Goal: Task Accomplishment & Management: Use online tool/utility

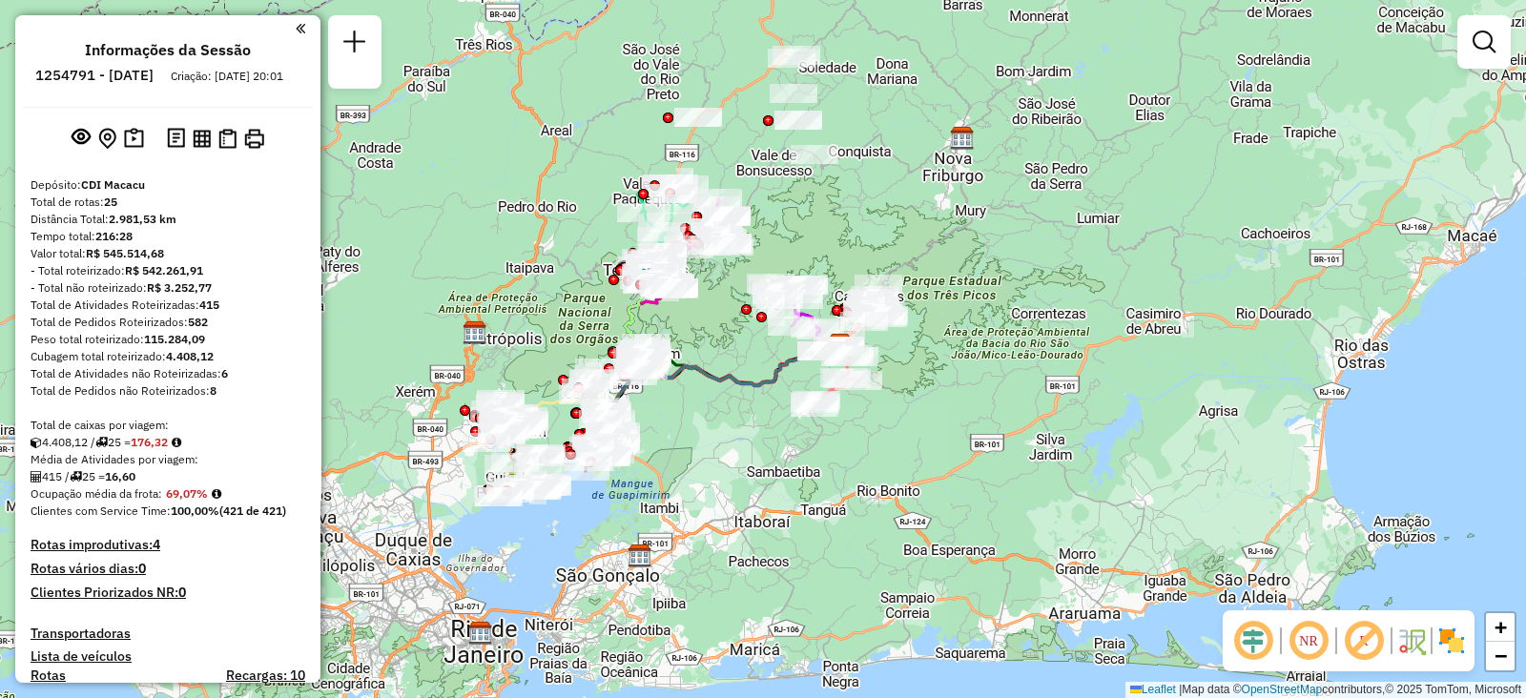
drag, startPoint x: 928, startPoint y: 264, endPoint x: 999, endPoint y: 255, distance: 71.2
click at [999, 259] on div "Janela de atendimento Grade de atendimento Capacidade Transportadoras Veículos …" at bounding box center [763, 349] width 1526 height 698
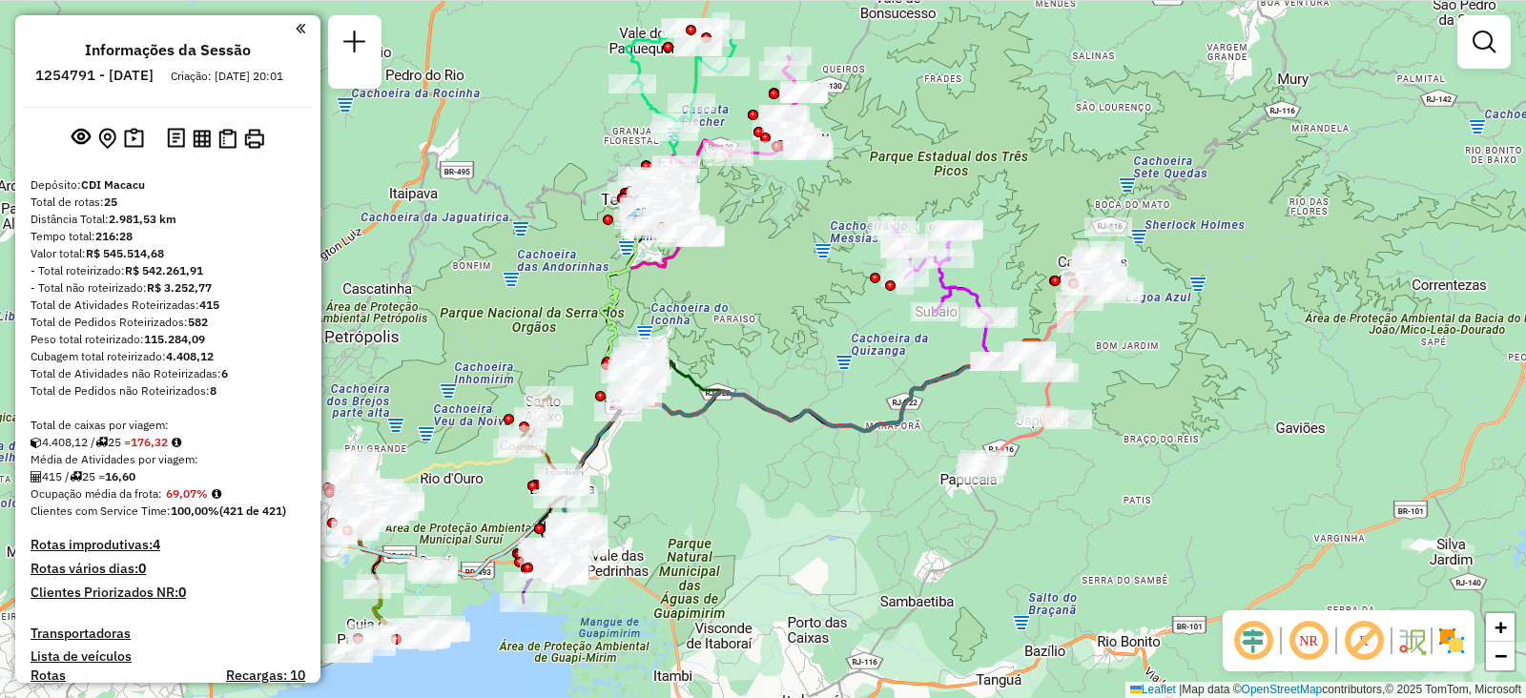
drag, startPoint x: 709, startPoint y: 379, endPoint x: 735, endPoint y: 312, distance: 71.6
click at [735, 312] on div "Janela de atendimento Grade de atendimento Capacidade Transportadoras Veículos …" at bounding box center [763, 349] width 1526 height 698
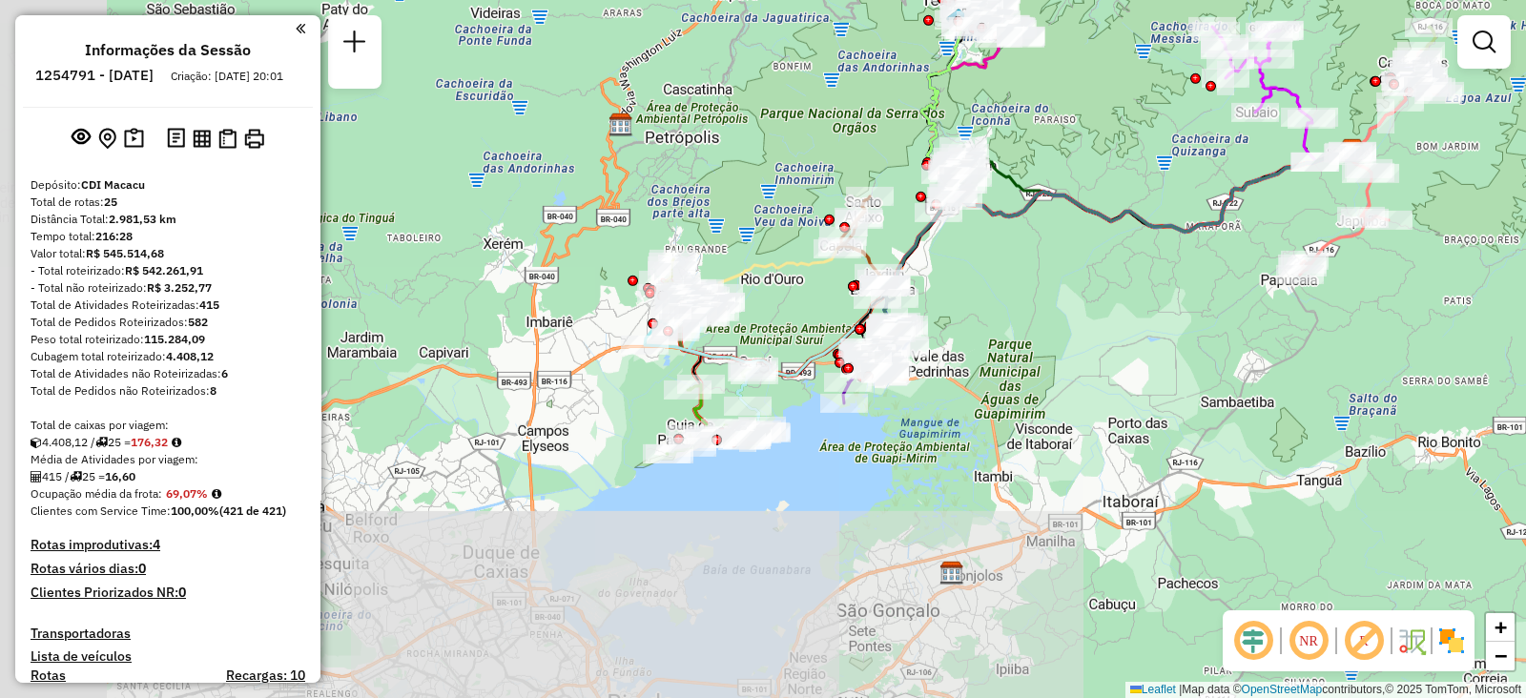
drag, startPoint x: 692, startPoint y: 514, endPoint x: 1012, endPoint y: 315, distance: 377.5
click at [1012, 315] on div "Janela de atendimento Grade de atendimento Capacidade Transportadoras Veículos …" at bounding box center [763, 349] width 1526 height 698
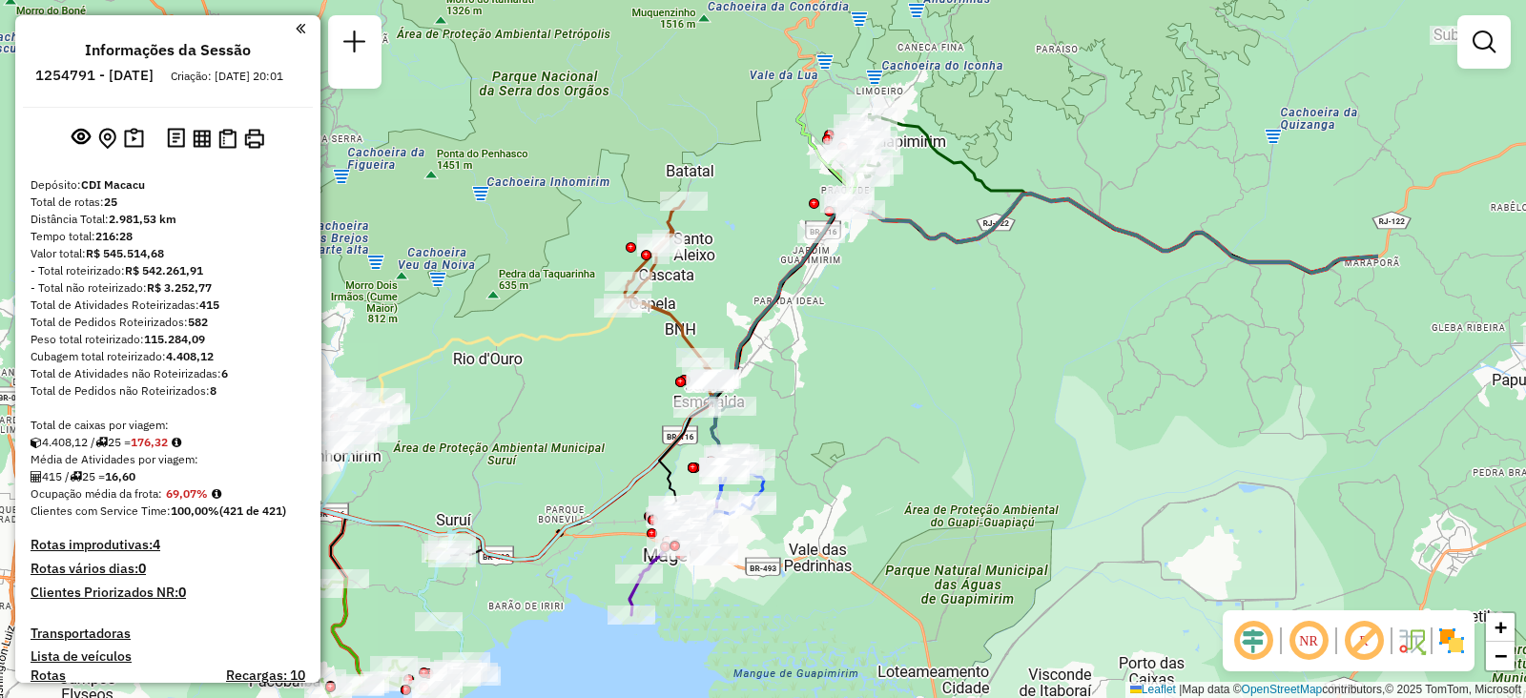
drag, startPoint x: 1171, startPoint y: 304, endPoint x: 773, endPoint y: 456, distance: 425.8
click at [839, 466] on div "Janela de atendimento Grade de atendimento Capacidade Transportadoras Veículos …" at bounding box center [763, 349] width 1526 height 698
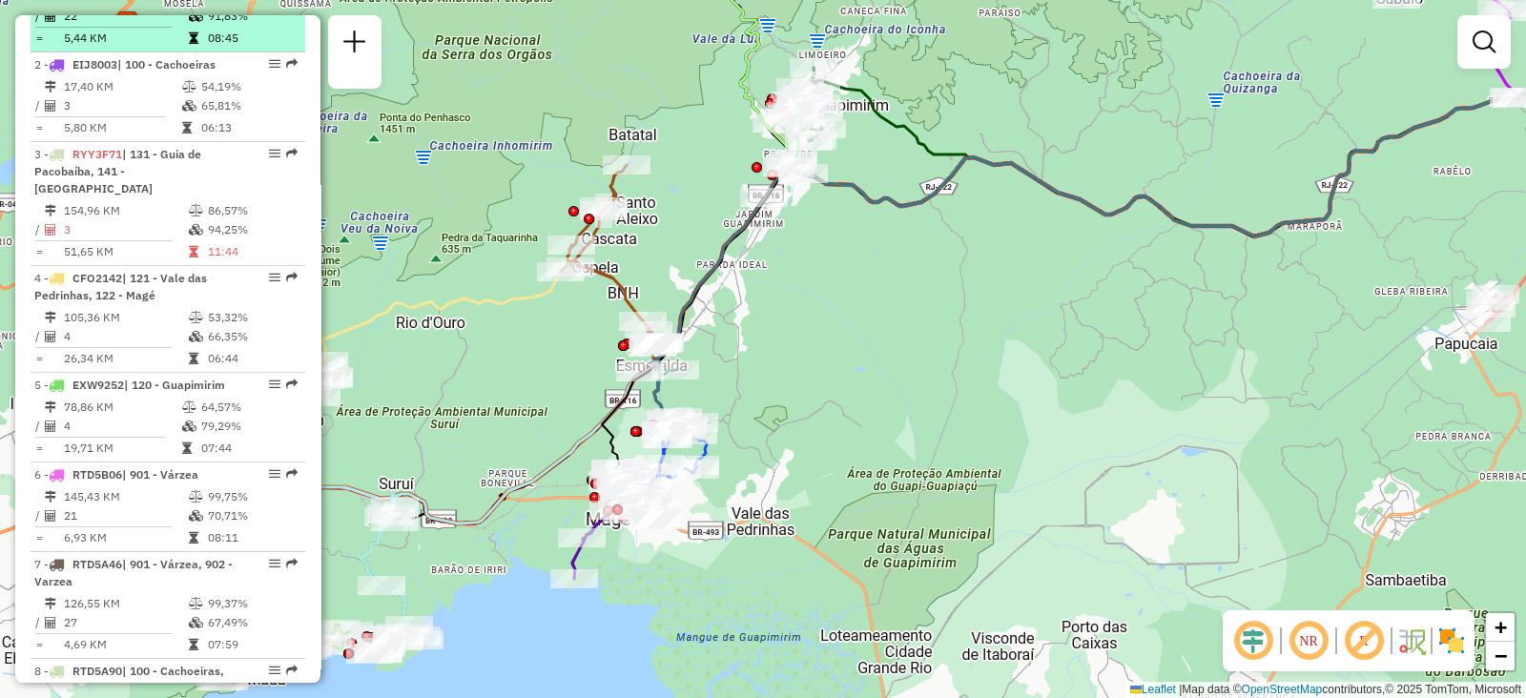
scroll to position [596, 0]
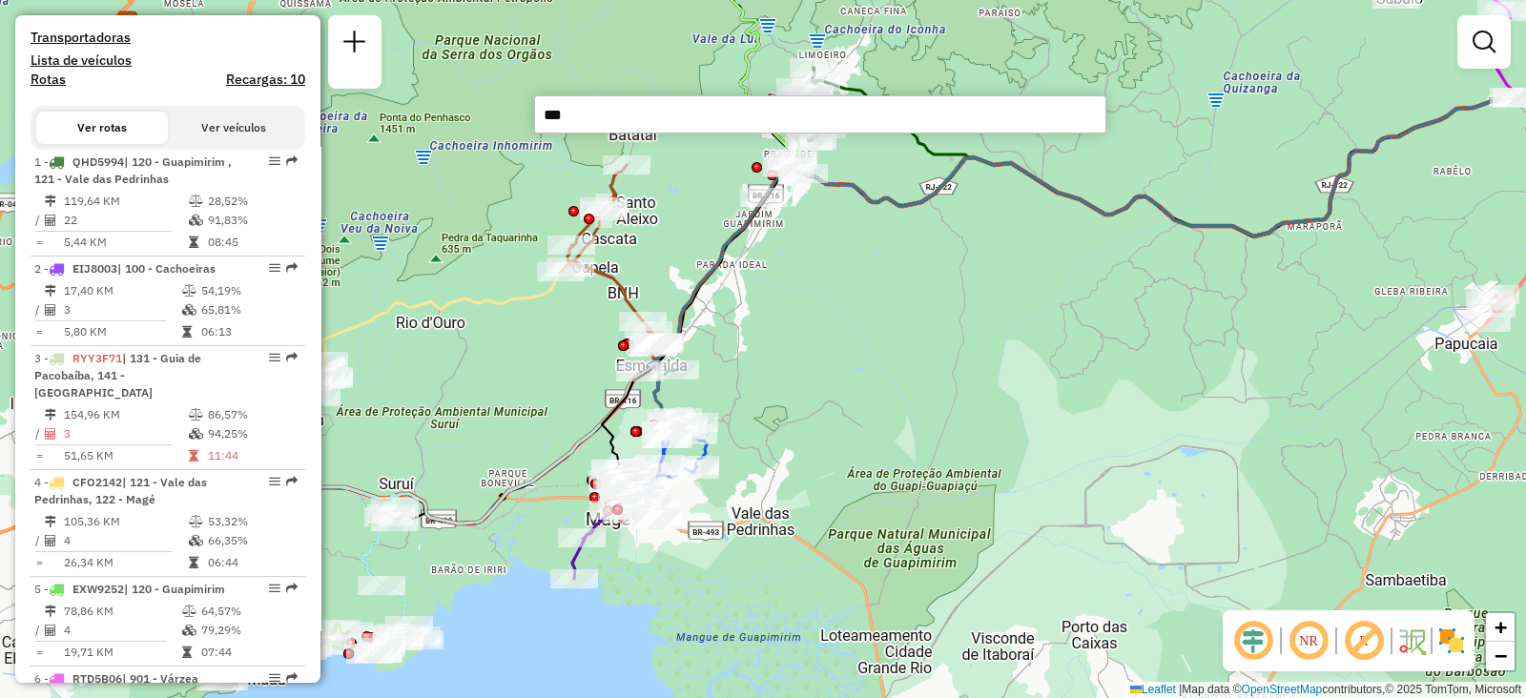
type input "****"
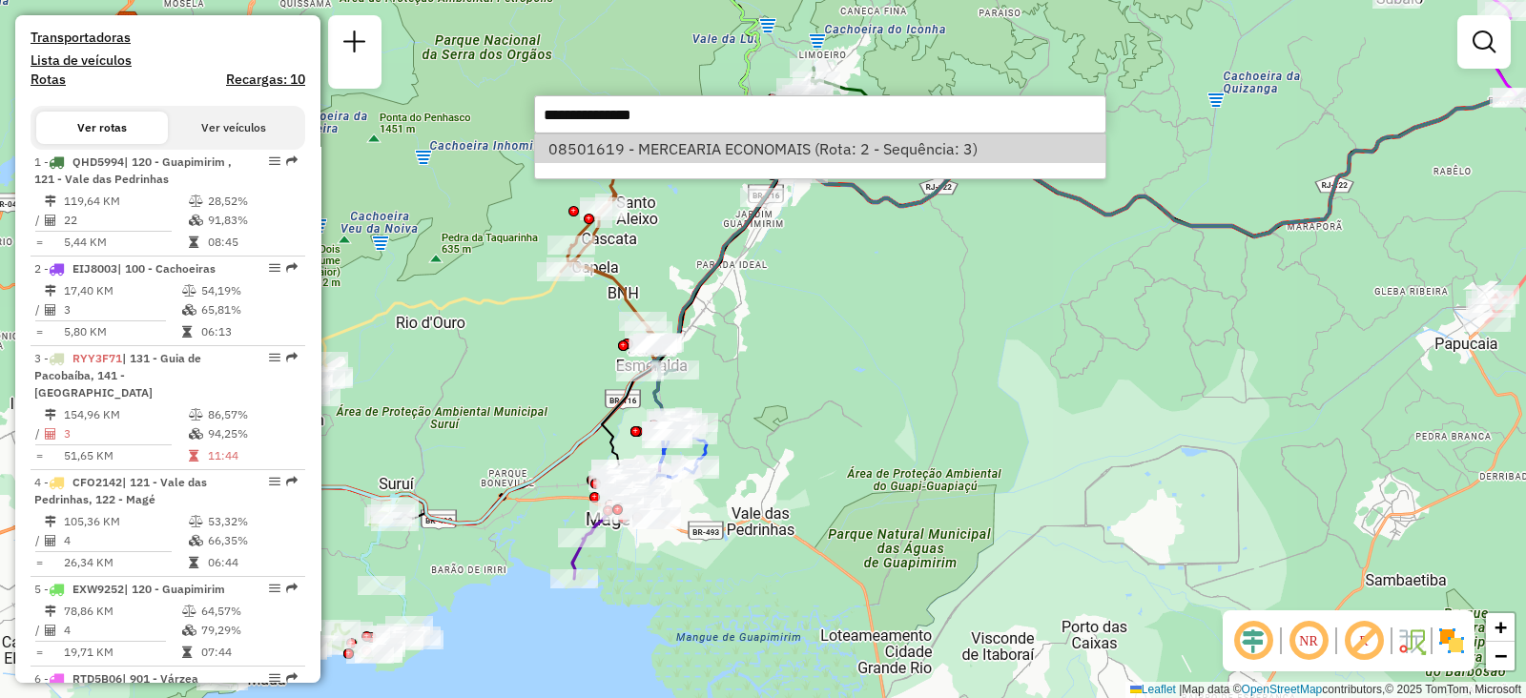
select select "**********"
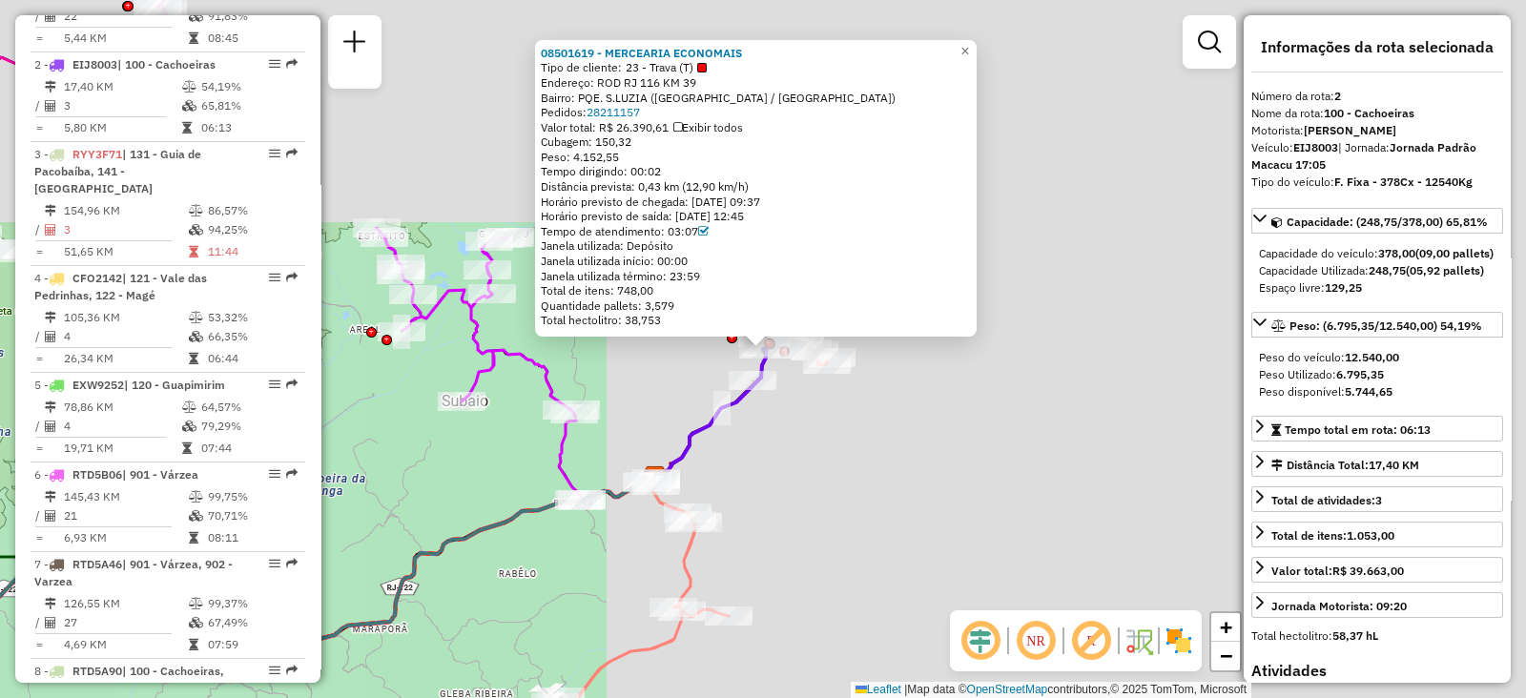
scroll to position [853, 0]
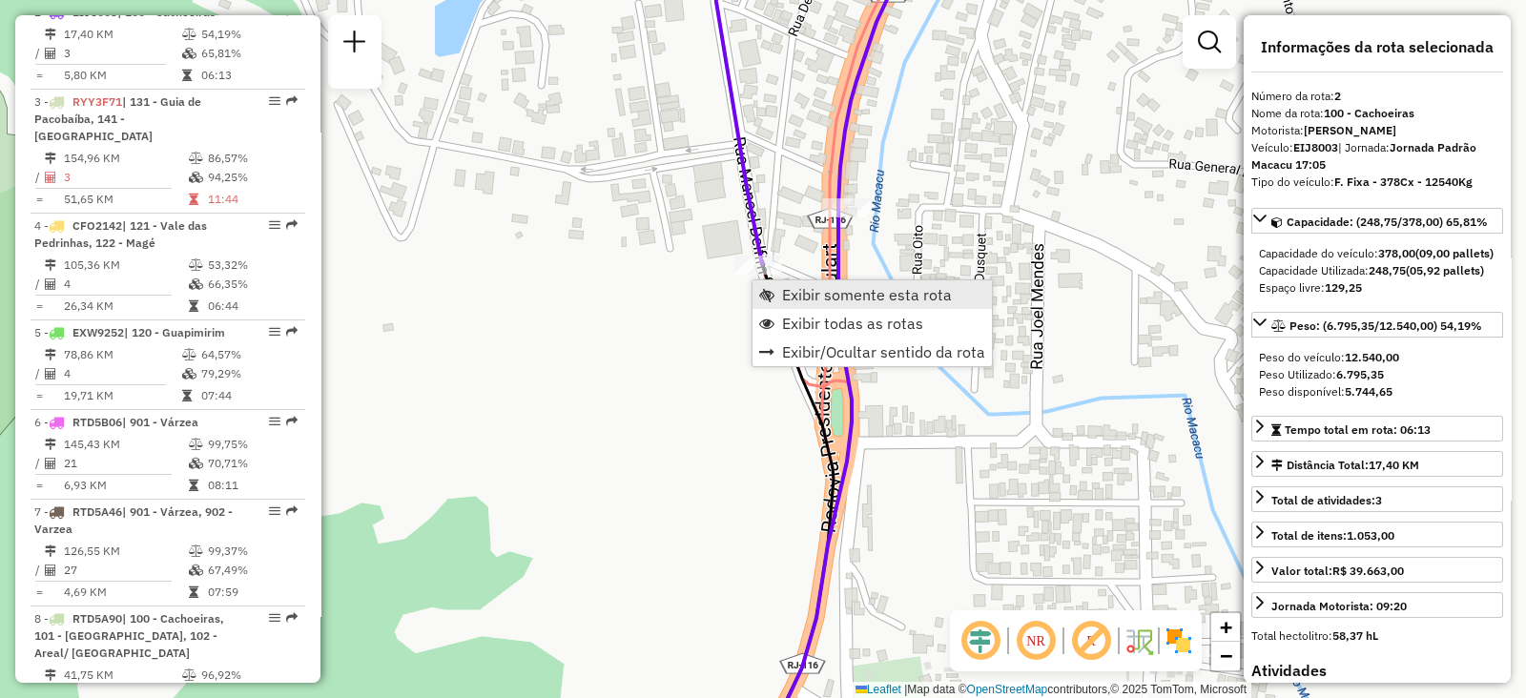
click at [780, 284] on link "Exibir somente esta rota" at bounding box center [872, 294] width 239 height 29
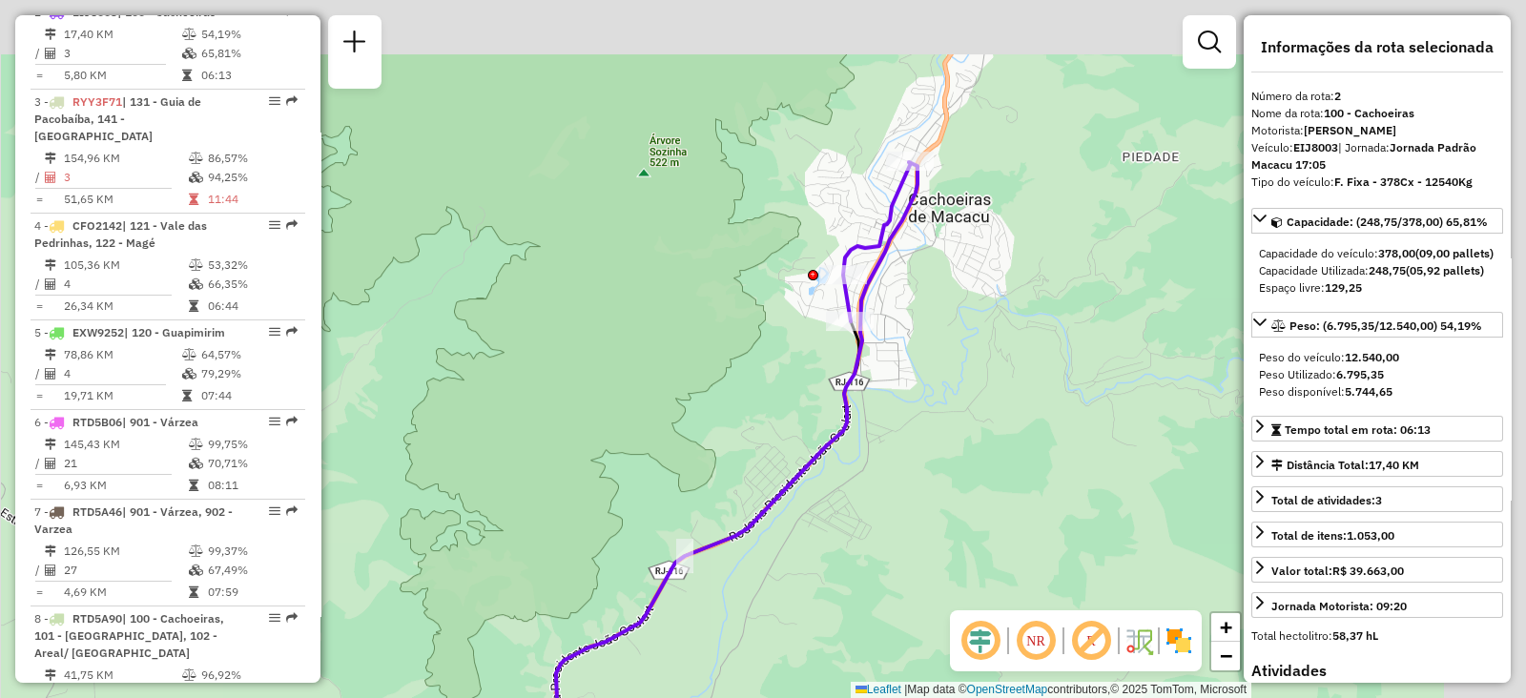
drag, startPoint x: 852, startPoint y: 339, endPoint x: 758, endPoint y: 395, distance: 109.1
click at [761, 401] on div "Janela de atendimento Grade de atendimento Capacidade Transportadoras Veículos …" at bounding box center [763, 349] width 1526 height 698
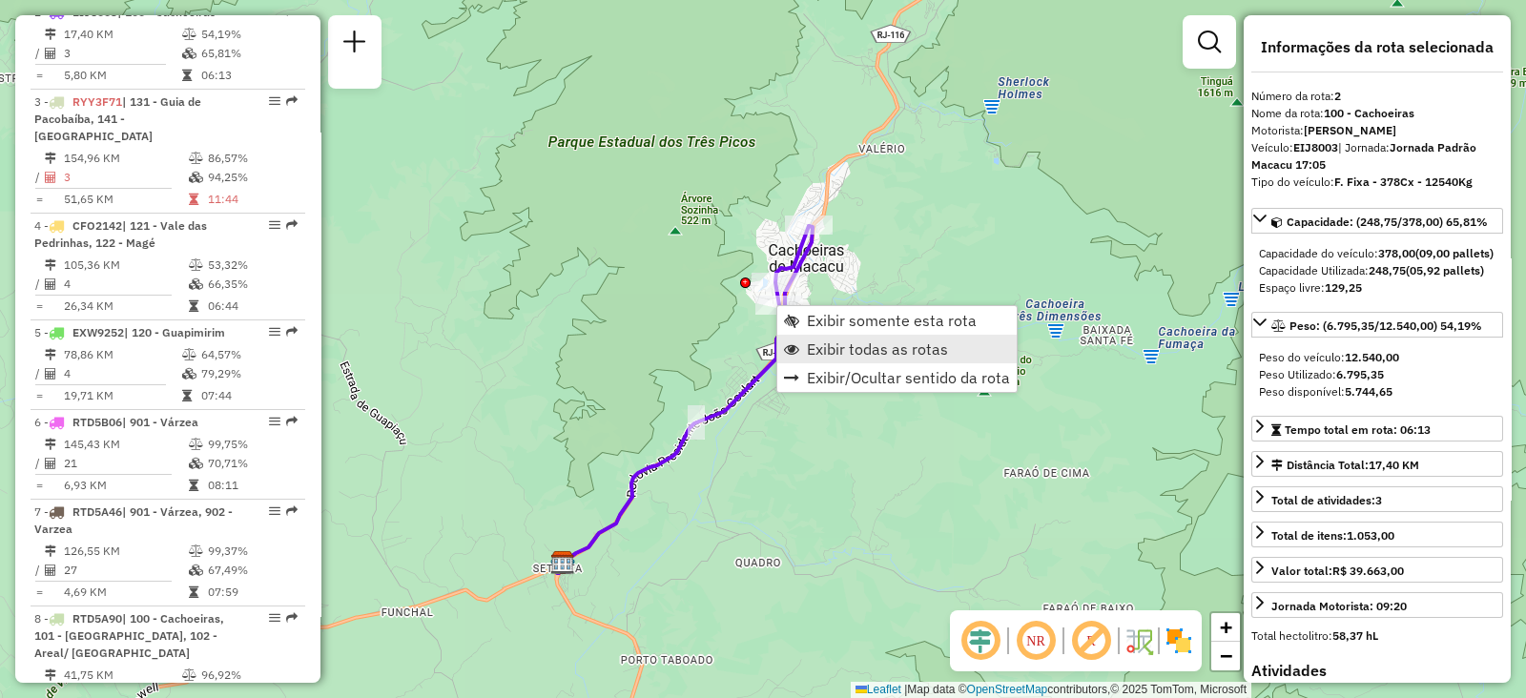
click at [825, 346] on span "Exibir todas as rotas" at bounding box center [877, 349] width 141 height 15
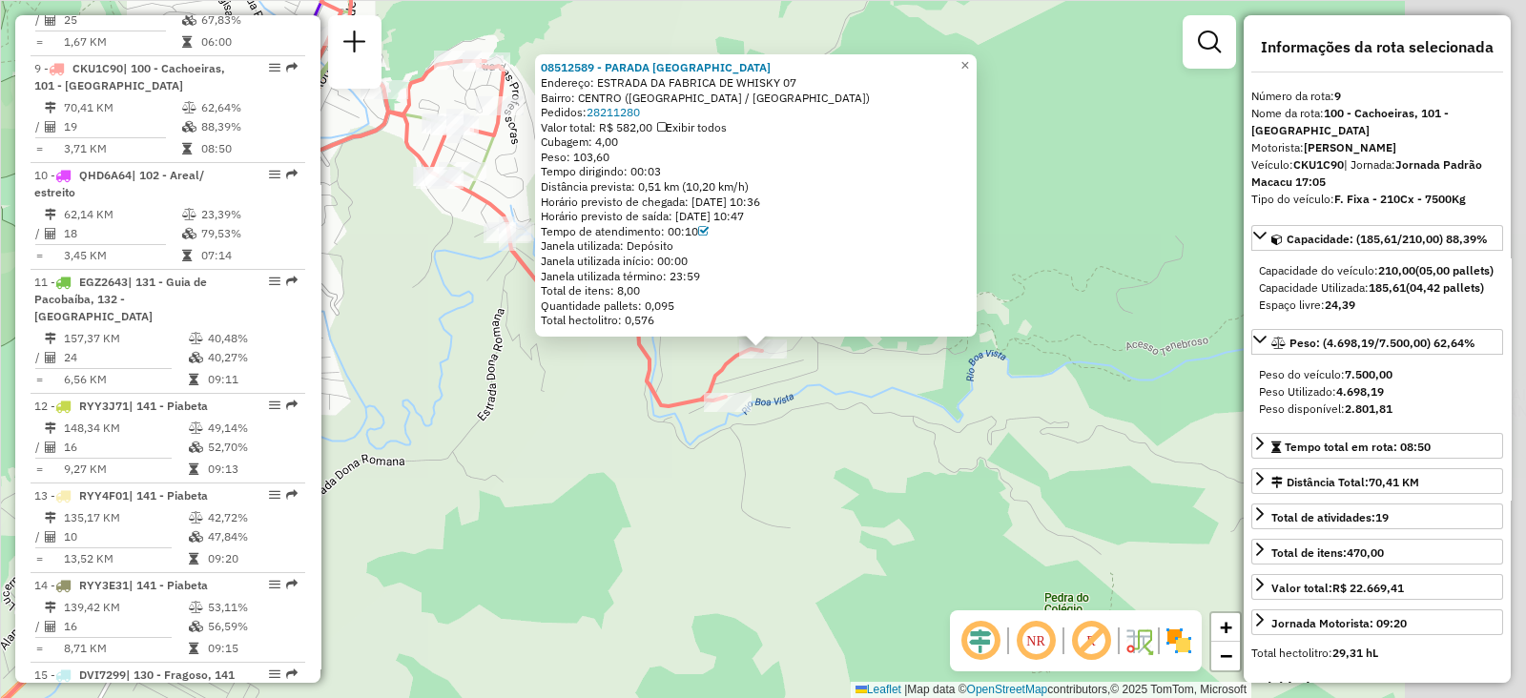
scroll to position [1548, 0]
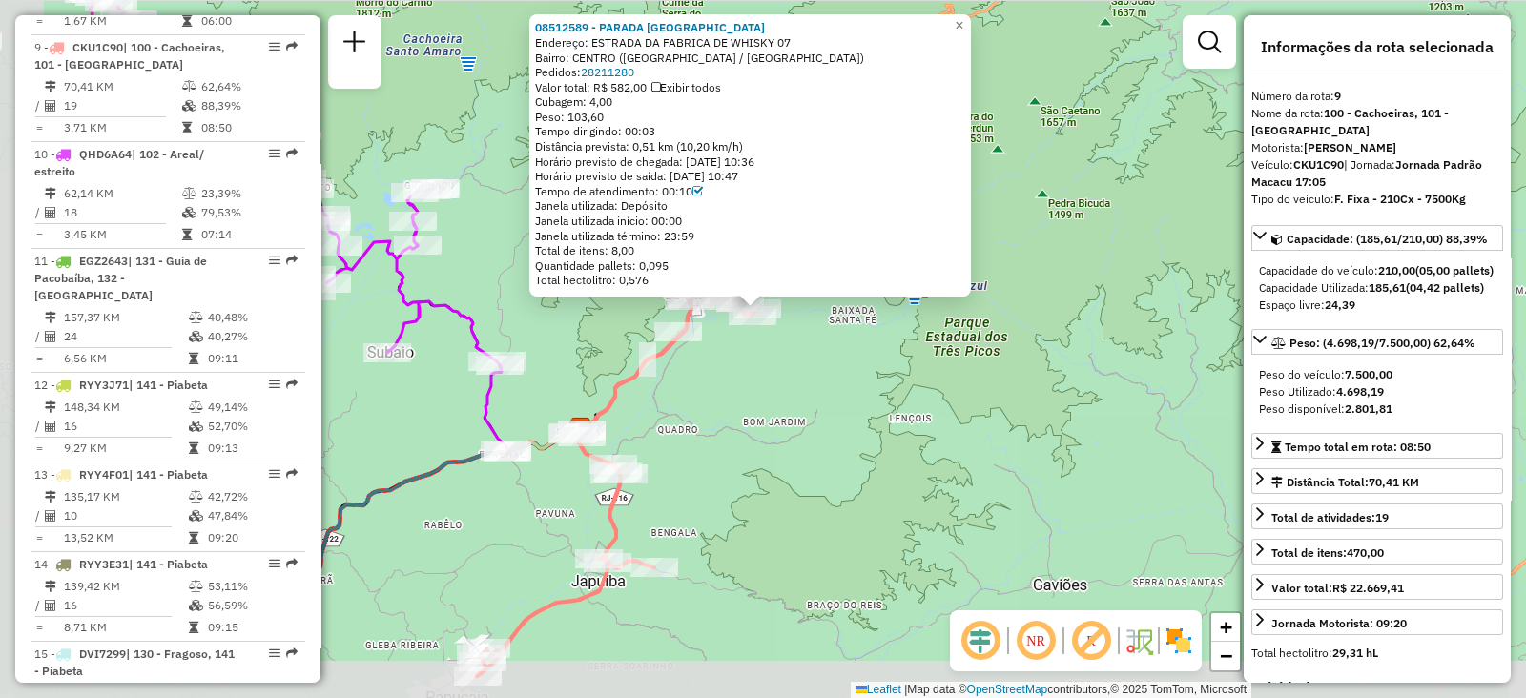
drag, startPoint x: 538, startPoint y: 495, endPoint x: 712, endPoint y: 435, distance: 183.7
click at [704, 447] on div "08512589 - PARADA LINHA DO BOND Endereço: ESTRADA DA FABRICA DE WHISKY 07 Bairr…" at bounding box center [763, 349] width 1526 height 698
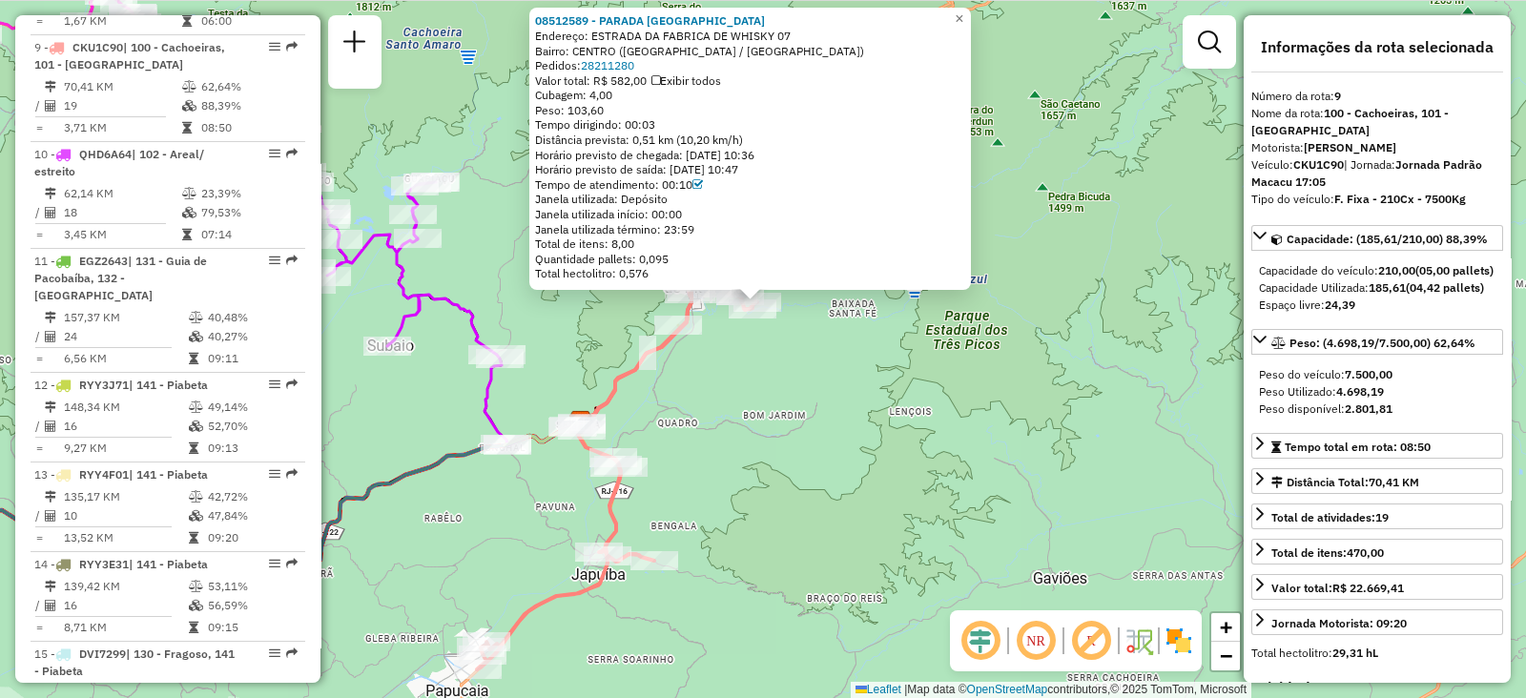
click at [761, 424] on div "08512589 - PARADA LINHA DO BOND Endereço: ESTRADA DA FABRICA DE WHISKY 07 Bairr…" at bounding box center [763, 349] width 1526 height 698
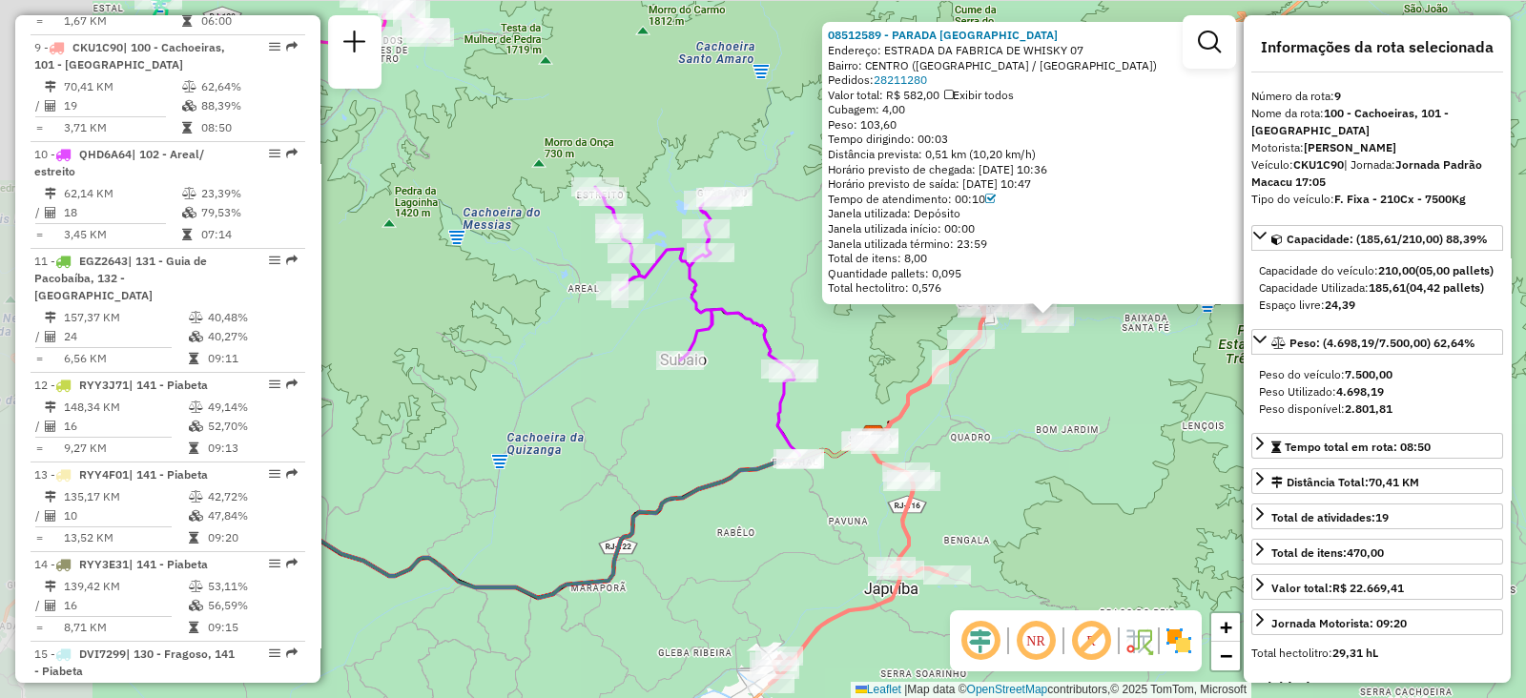
drag, startPoint x: 711, startPoint y: 379, endPoint x: 883, endPoint y: 369, distance: 172.9
click at [883, 369] on div "08512589 - PARADA LINHA DO BOND Endereço: ESTRADA DA FABRICA DE WHISKY 07 Bairr…" at bounding box center [763, 349] width 1526 height 698
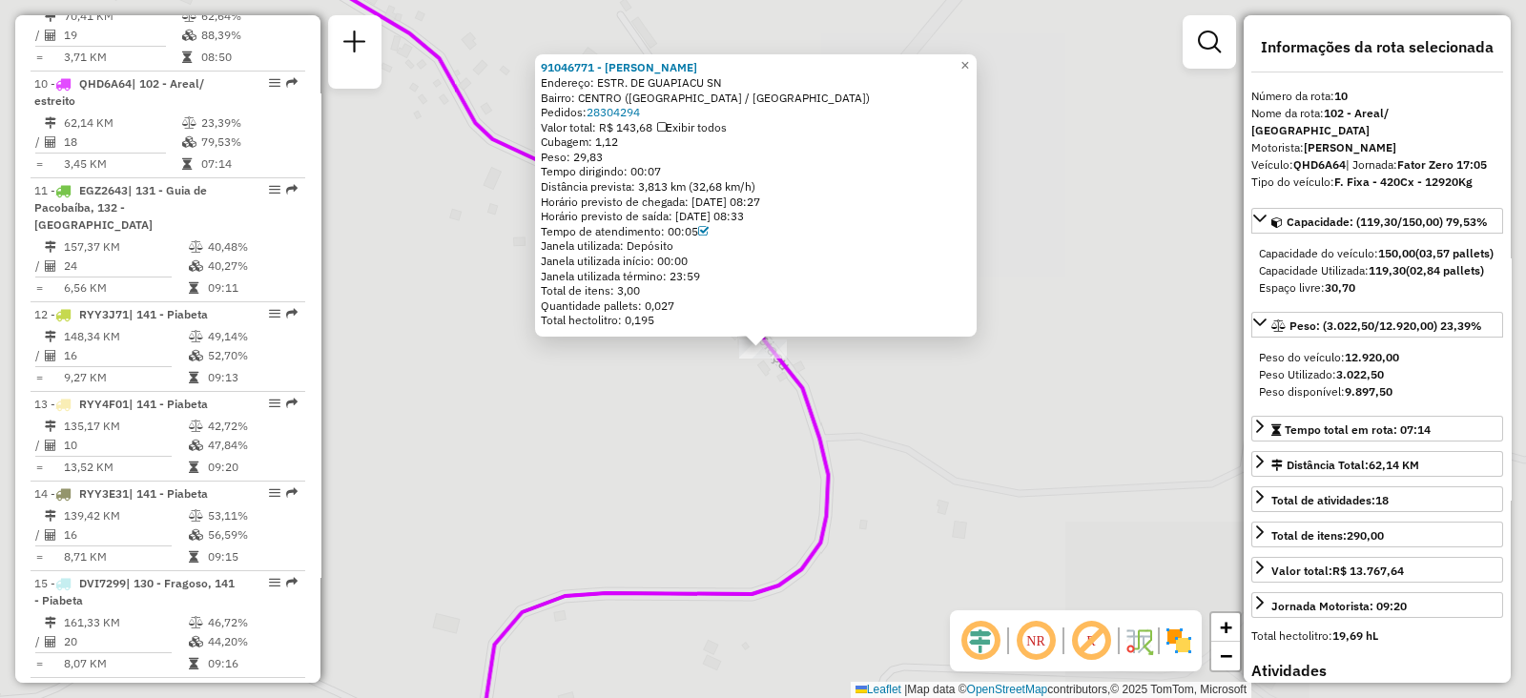
scroll to position [1654, 0]
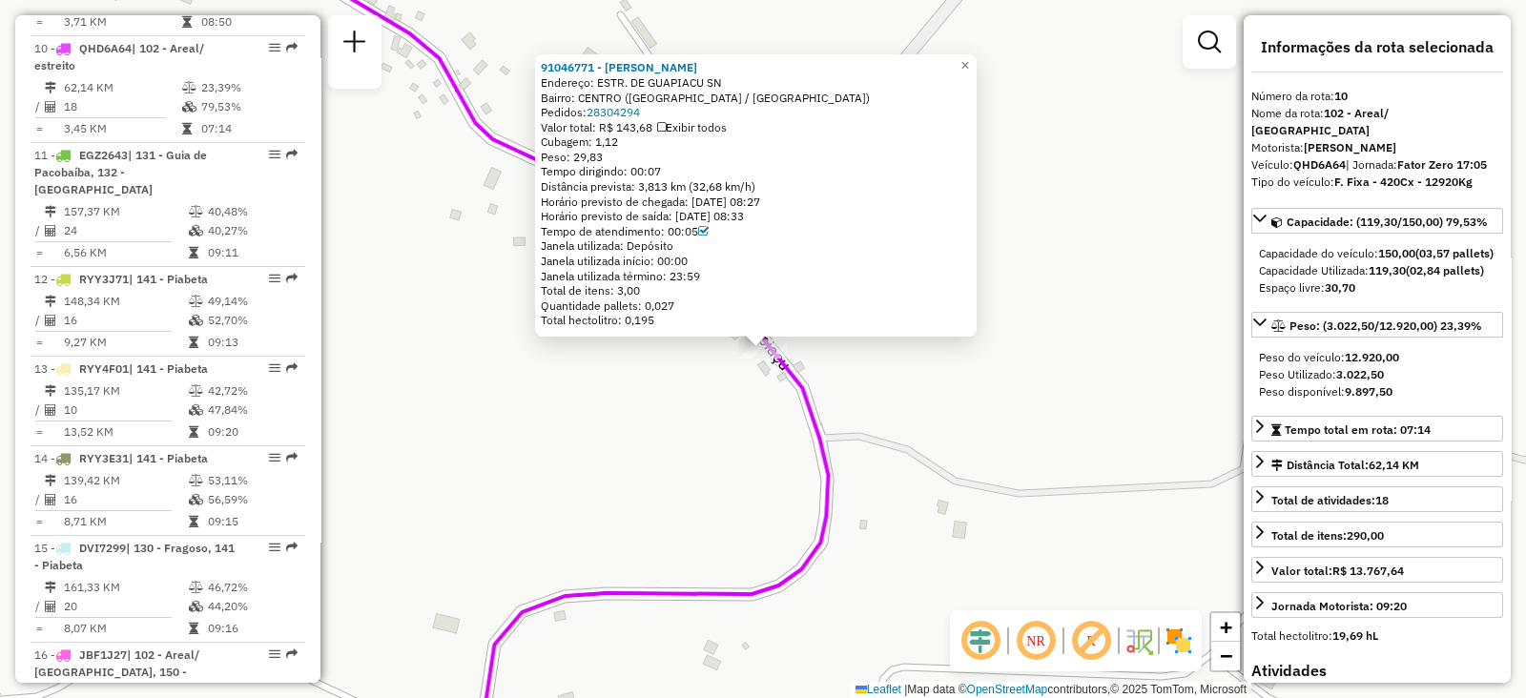
drag, startPoint x: 964, startPoint y: 416, endPoint x: 1131, endPoint y: 482, distance: 179.5
click at [961, 412] on div "91046771 - BAR CABRAL Endereço: ESTR. DE GUAPIACU SN Bairro: CENTRO (CACHOEIRAS…" at bounding box center [763, 349] width 1526 height 698
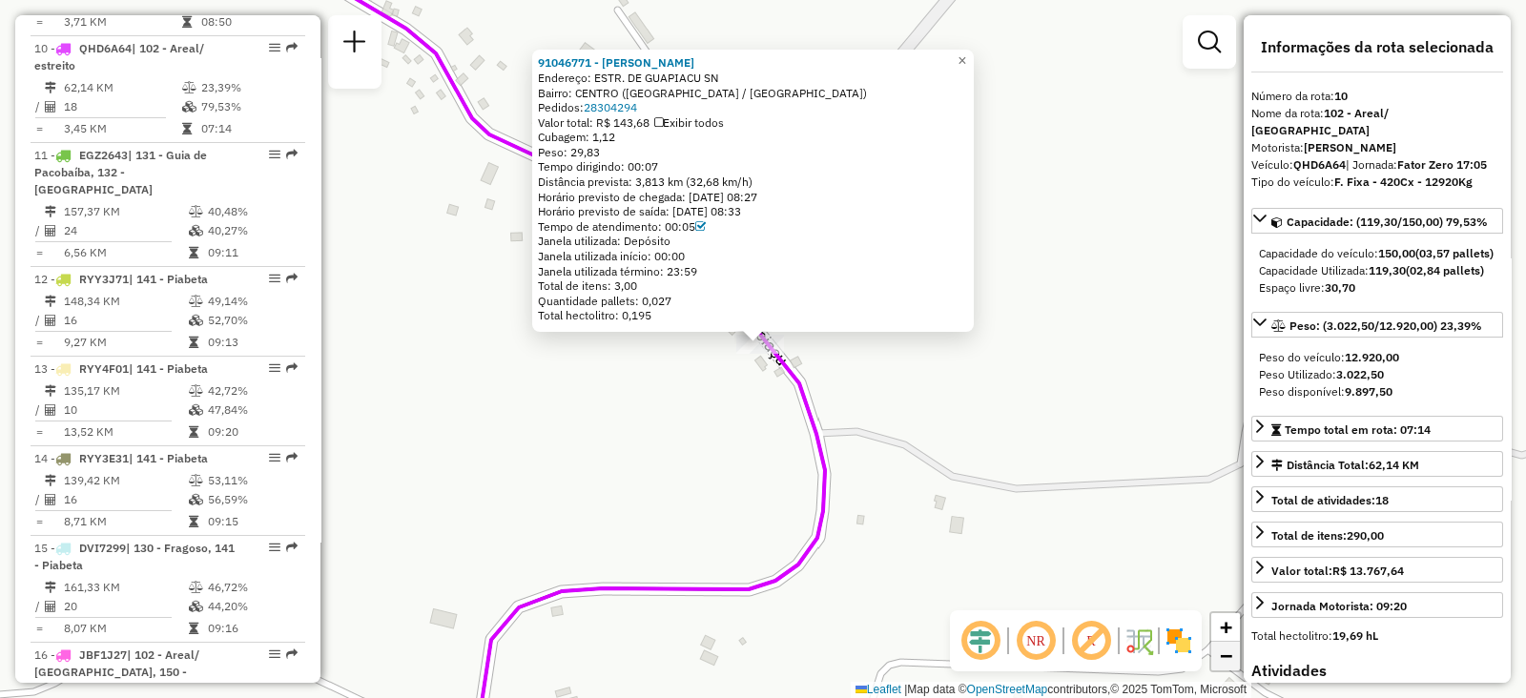
click at [1215, 652] on link "−" at bounding box center [1226, 656] width 29 height 29
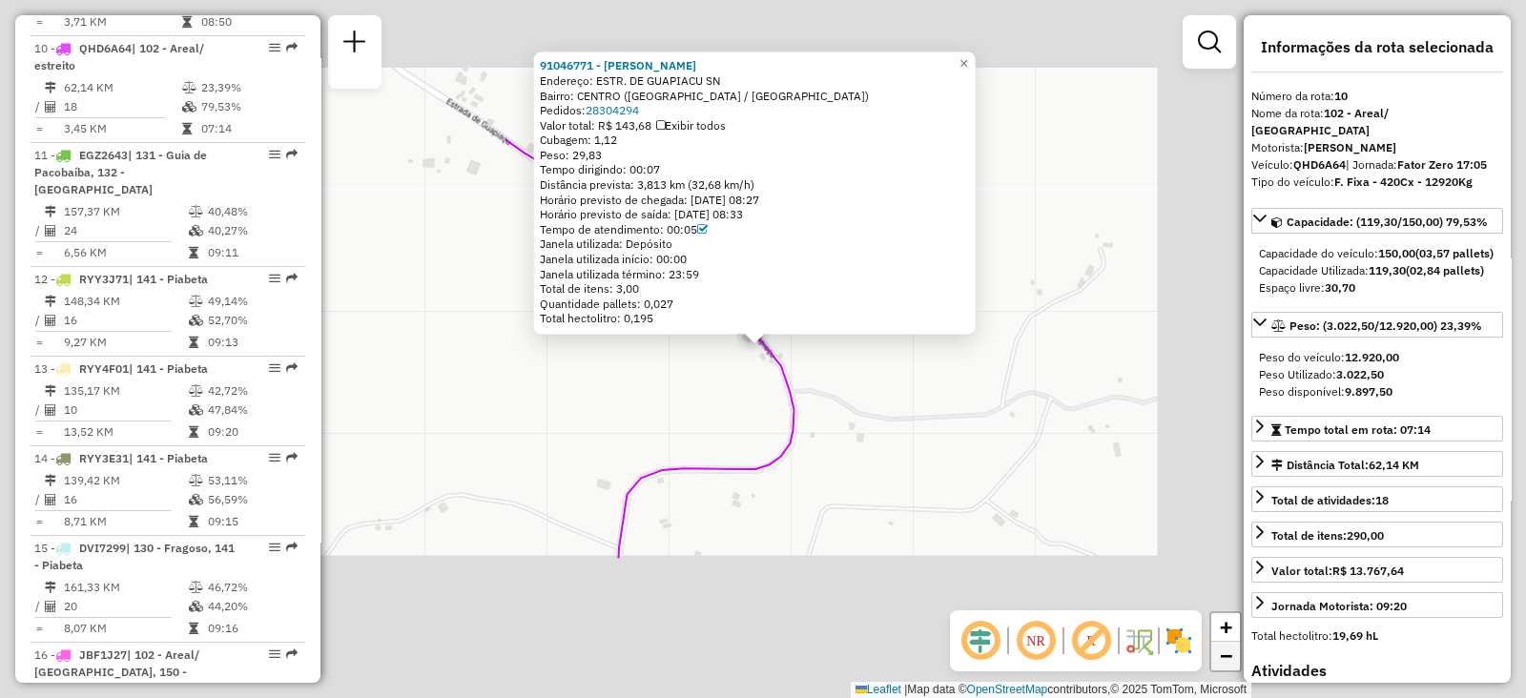
click at [1215, 652] on link "−" at bounding box center [1226, 656] width 29 height 29
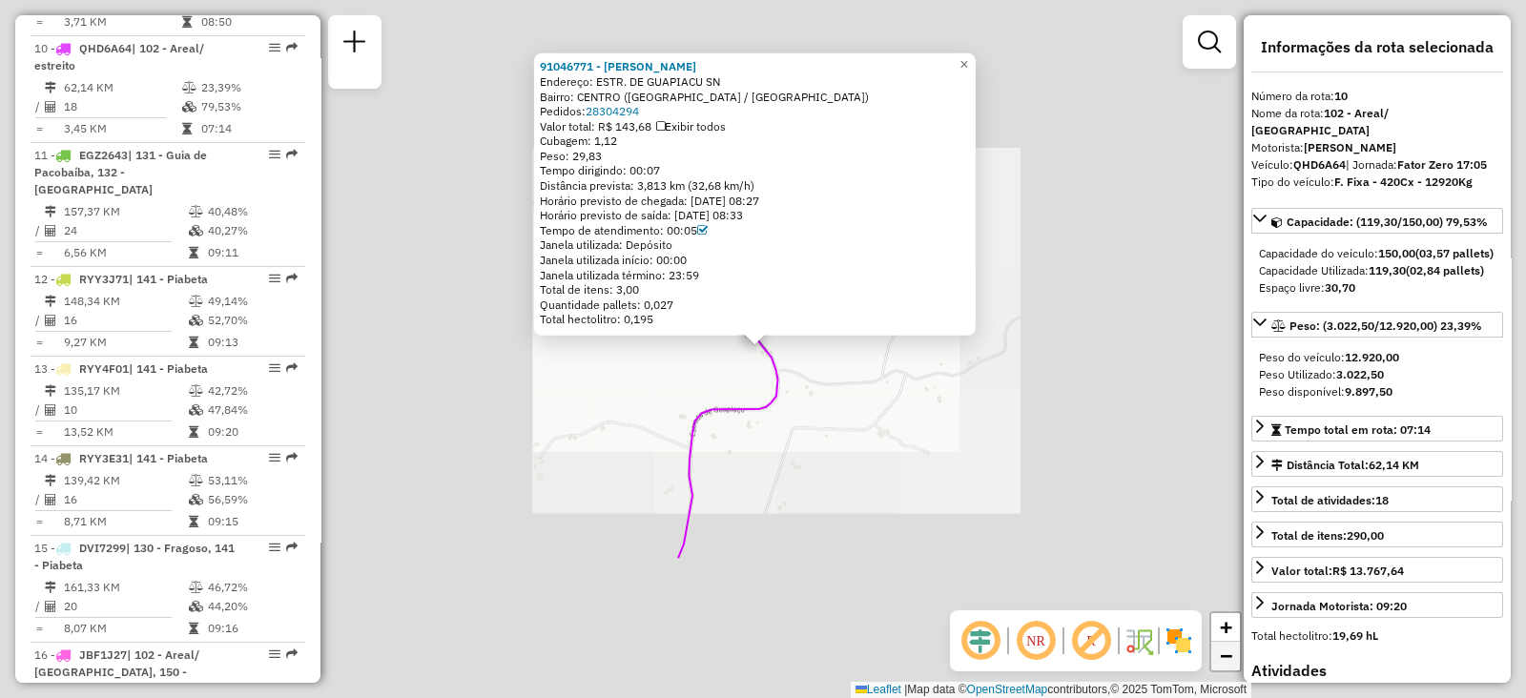
click at [1215, 652] on link "−" at bounding box center [1226, 656] width 29 height 29
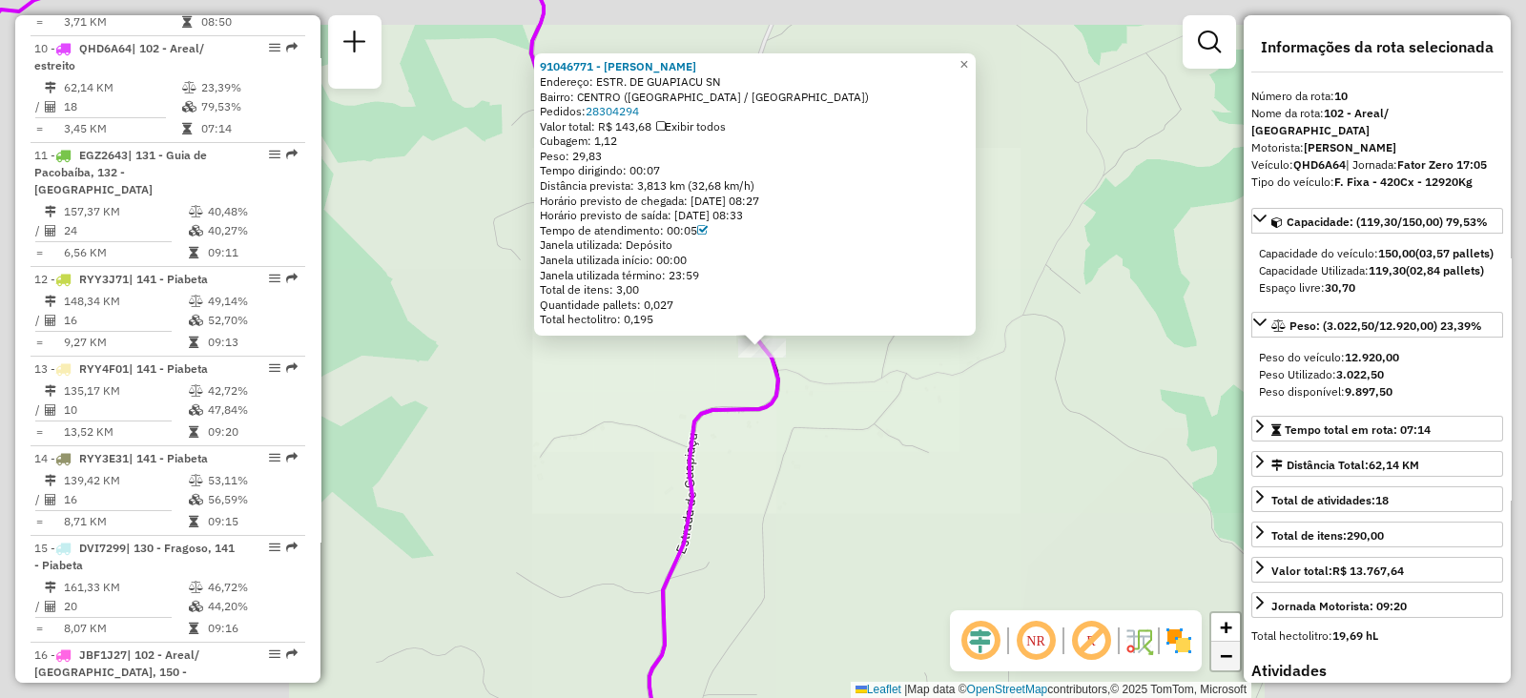
click at [1216, 655] on link "−" at bounding box center [1226, 656] width 29 height 29
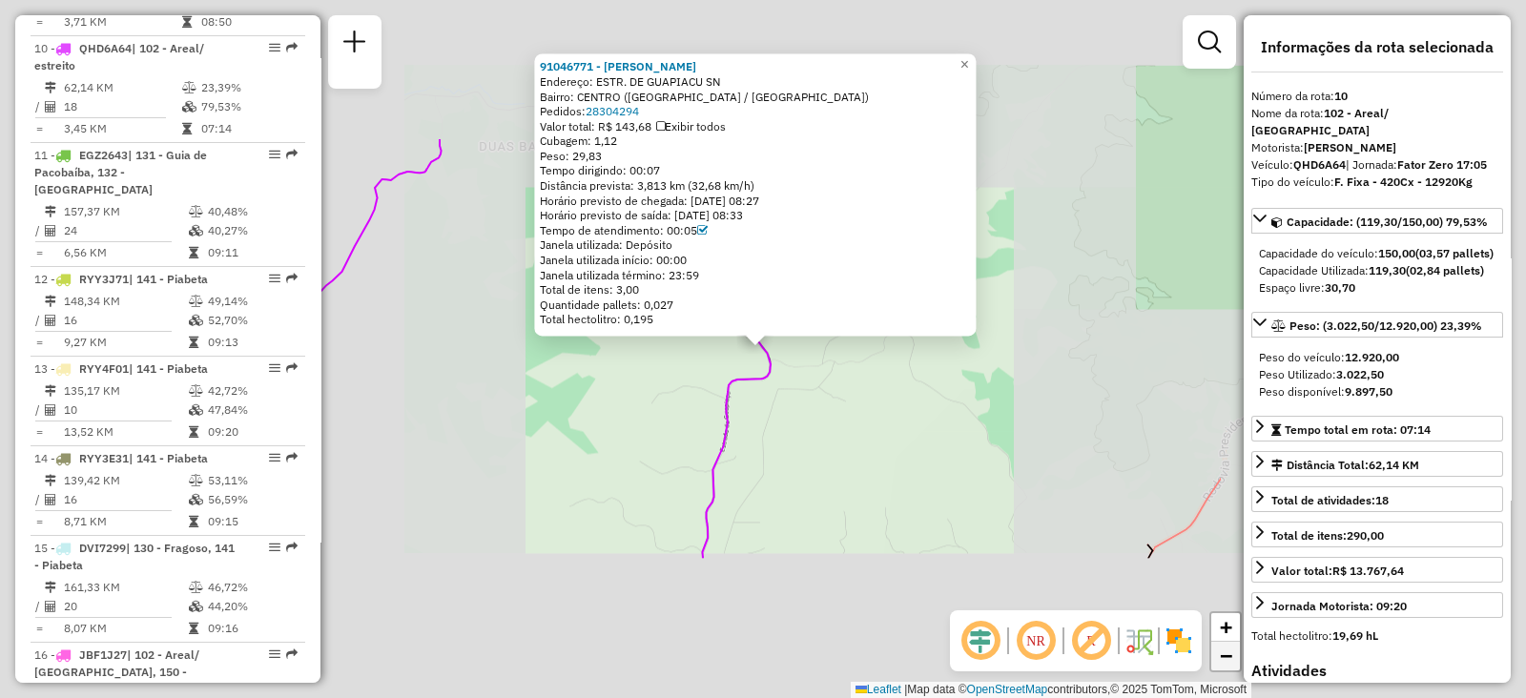
click at [1216, 655] on link "−" at bounding box center [1226, 656] width 29 height 29
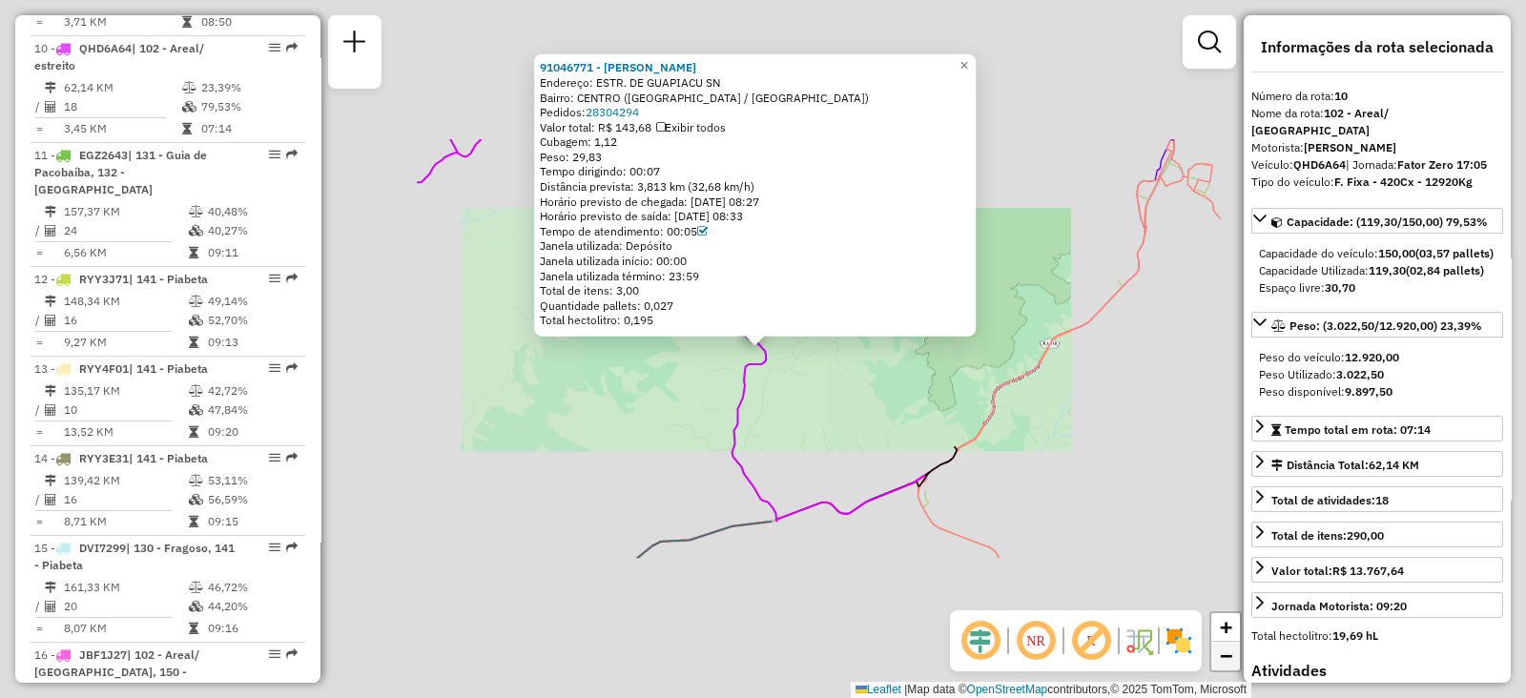
click at [1216, 655] on link "−" at bounding box center [1226, 656] width 29 height 29
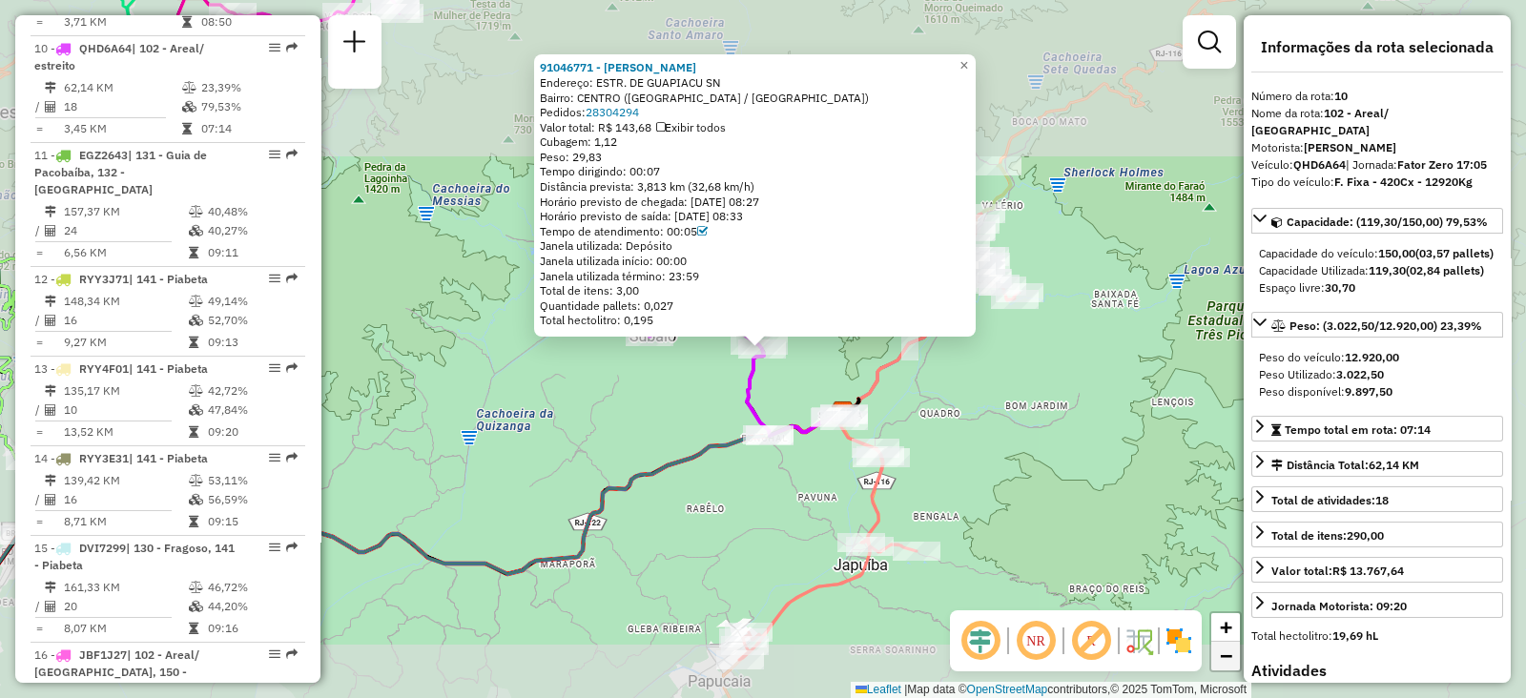
click at [1216, 655] on link "−" at bounding box center [1226, 656] width 29 height 29
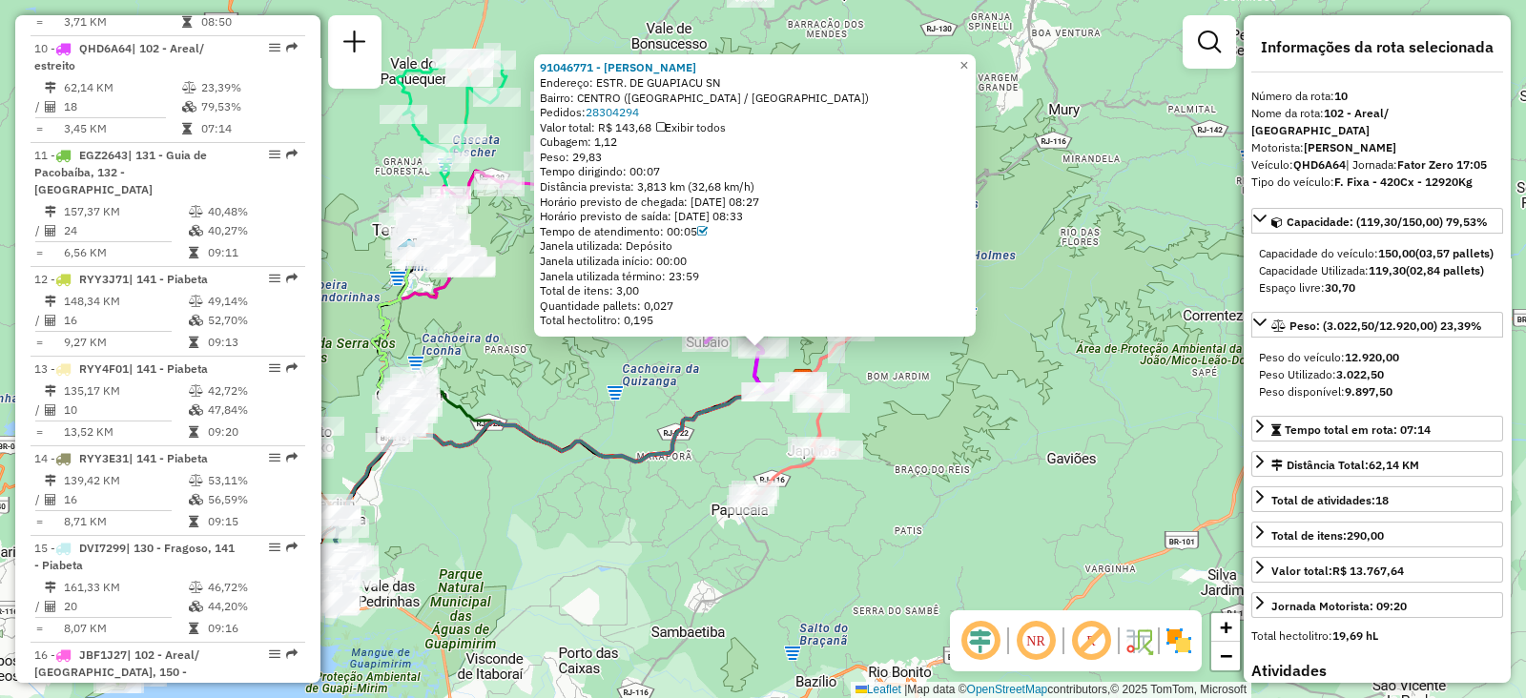
click at [1060, 447] on div "91046771 - BAR CABRAL Endereço: ESTR. DE GUAPIACU SN Bairro: CENTRO (CACHOEIRAS…" at bounding box center [763, 349] width 1526 height 698
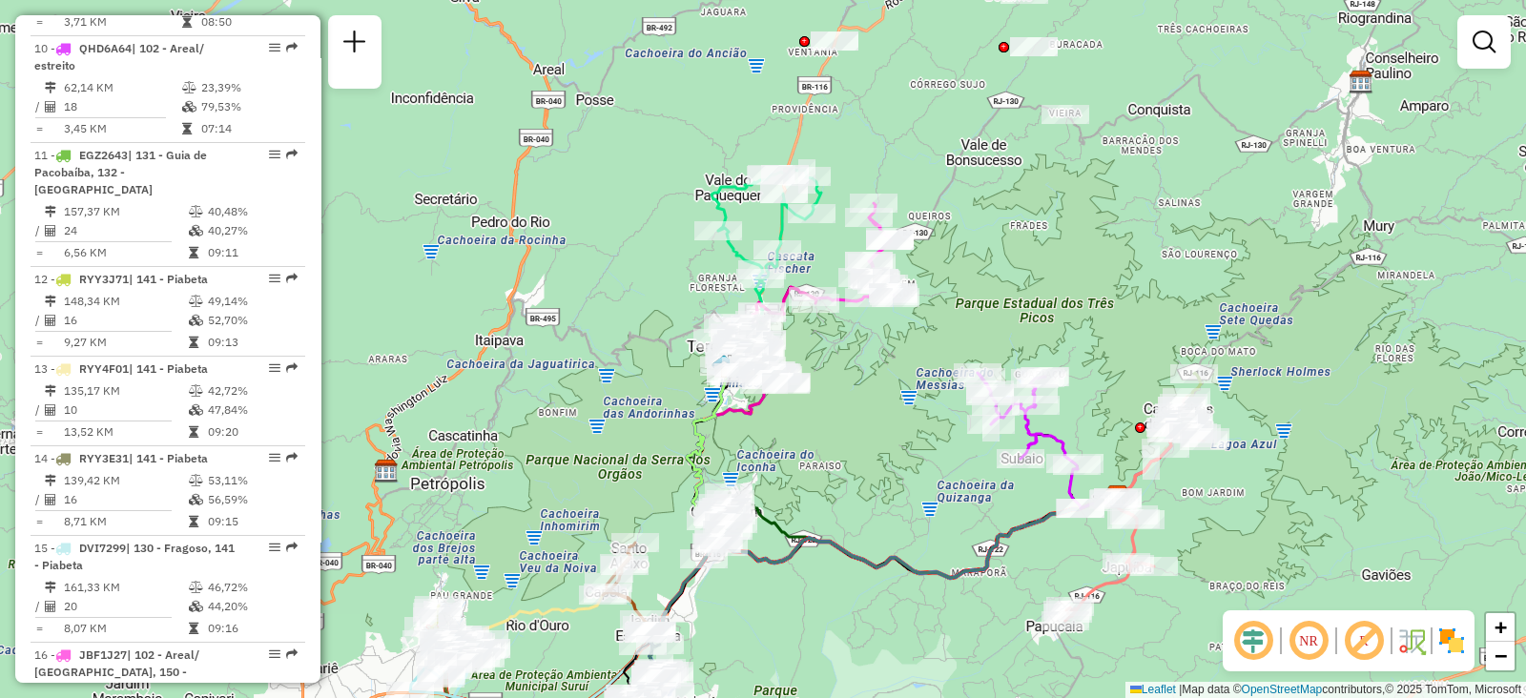
drag, startPoint x: 629, startPoint y: 371, endPoint x: 911, endPoint y: 405, distance: 284.5
click at [945, 437] on div "Janela de atendimento Grade de atendimento Capacidade Transportadoras Veículos …" at bounding box center [763, 349] width 1526 height 698
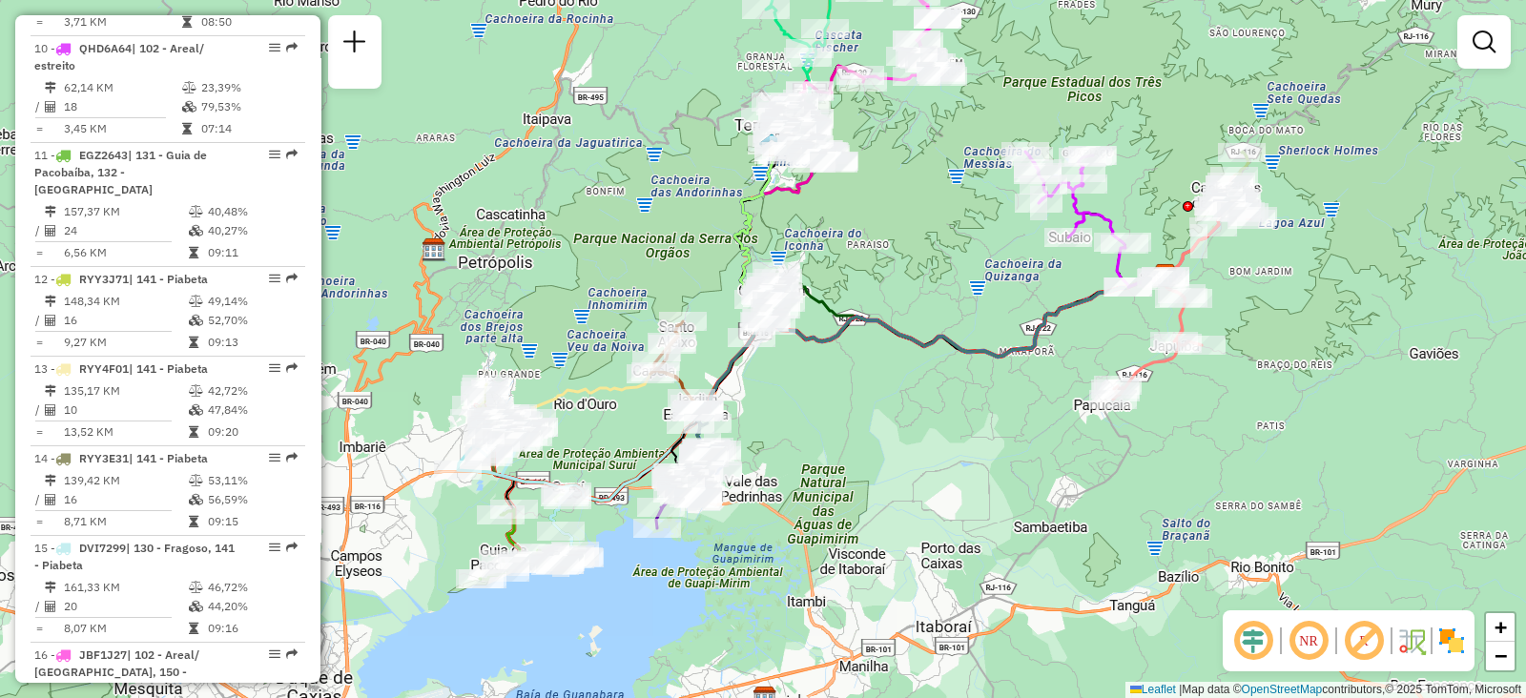
drag, startPoint x: 845, startPoint y: 408, endPoint x: 862, endPoint y: 381, distance: 32.1
click at [864, 388] on div "Janela de atendimento Grade de atendimento Capacidade Transportadoras Veículos …" at bounding box center [763, 349] width 1526 height 698
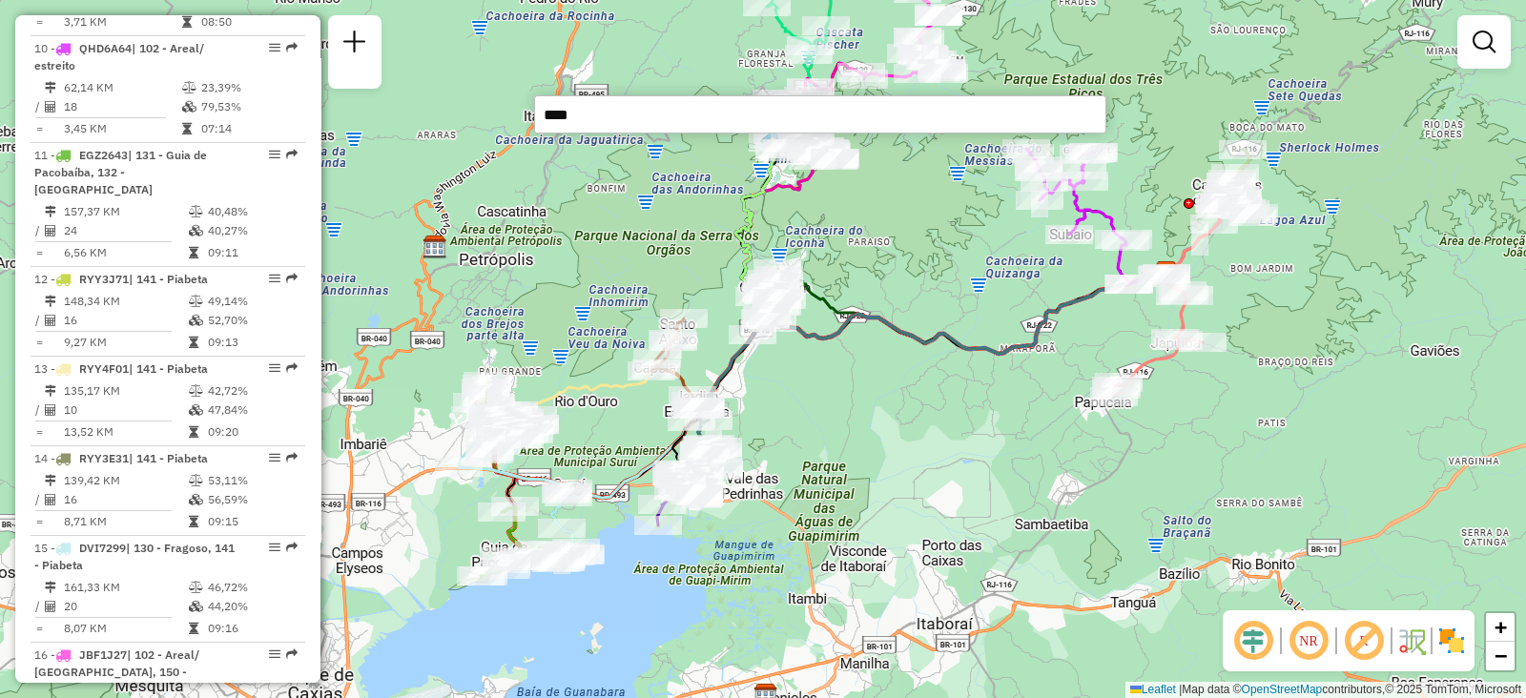
type input "*****"
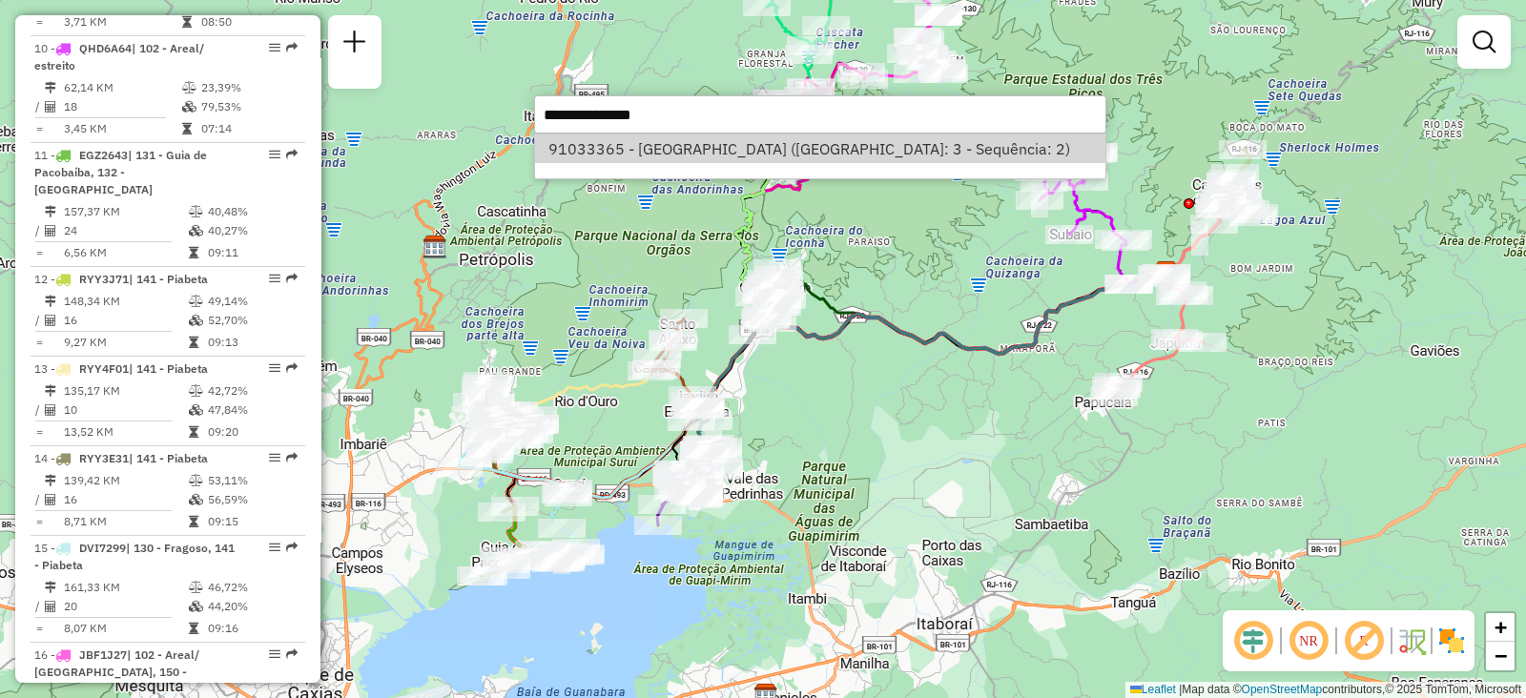
select select "**********"
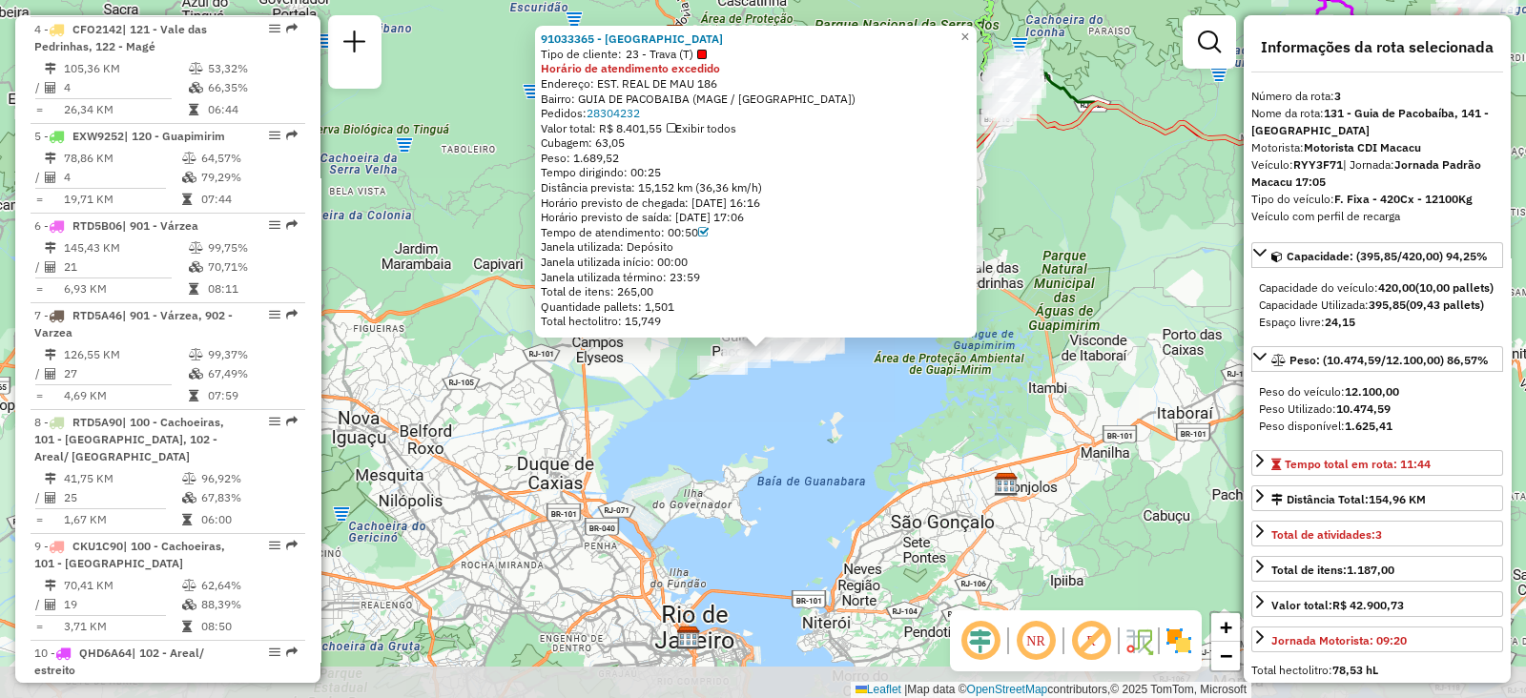
scroll to position [944, 0]
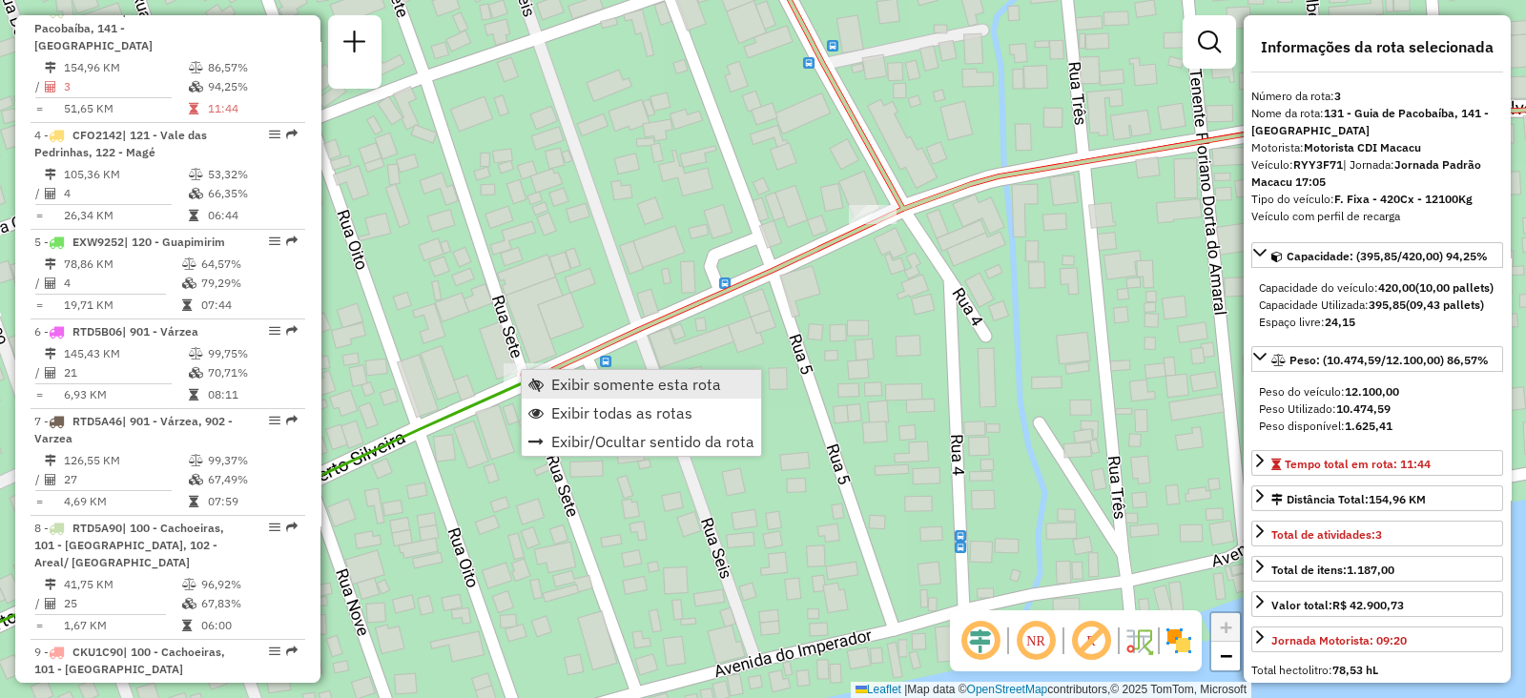
click at [557, 384] on span "Exibir somente esta rota" at bounding box center [636, 384] width 170 height 15
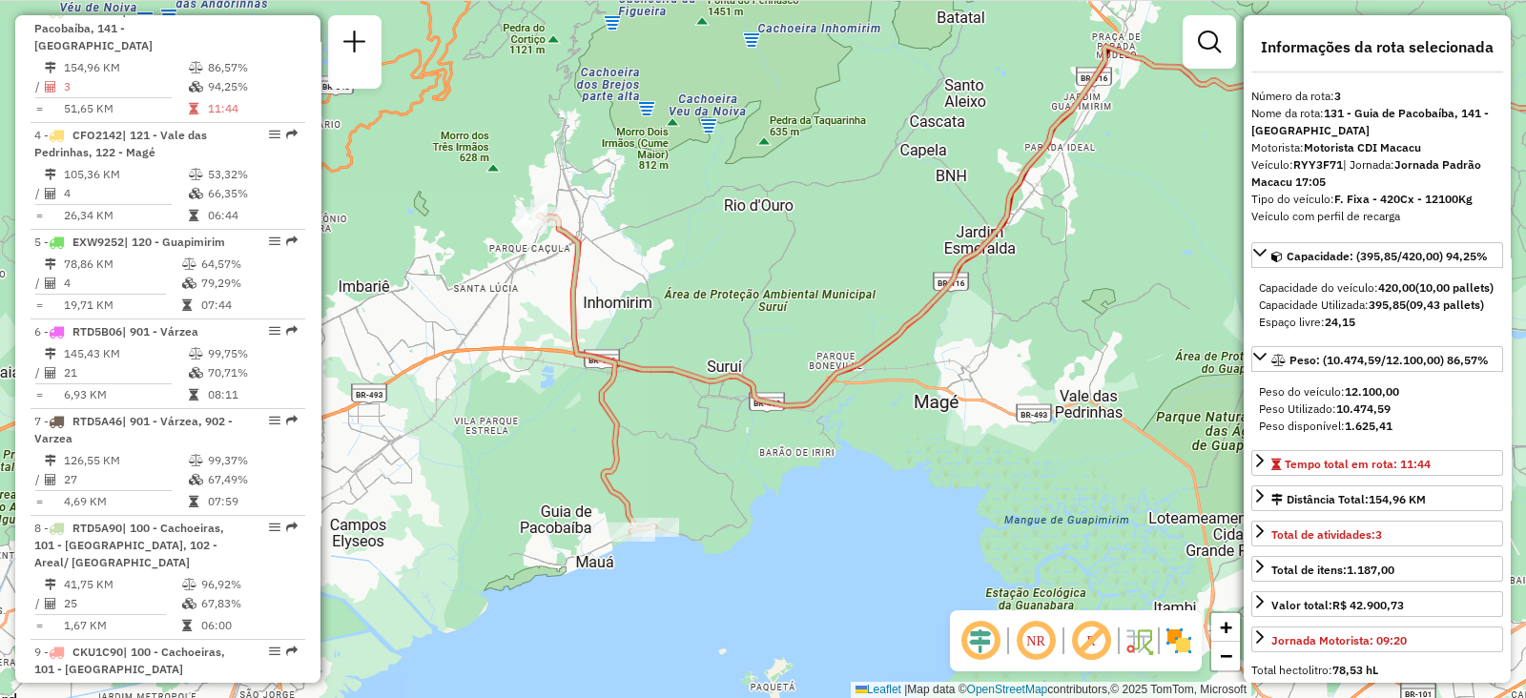
drag, startPoint x: 571, startPoint y: 385, endPoint x: 1002, endPoint y: 274, distance: 445.4
click at [1002, 274] on div "Janela de atendimento Grade de atendimento Capacidade Transportadoras Veículos …" at bounding box center [763, 349] width 1526 height 698
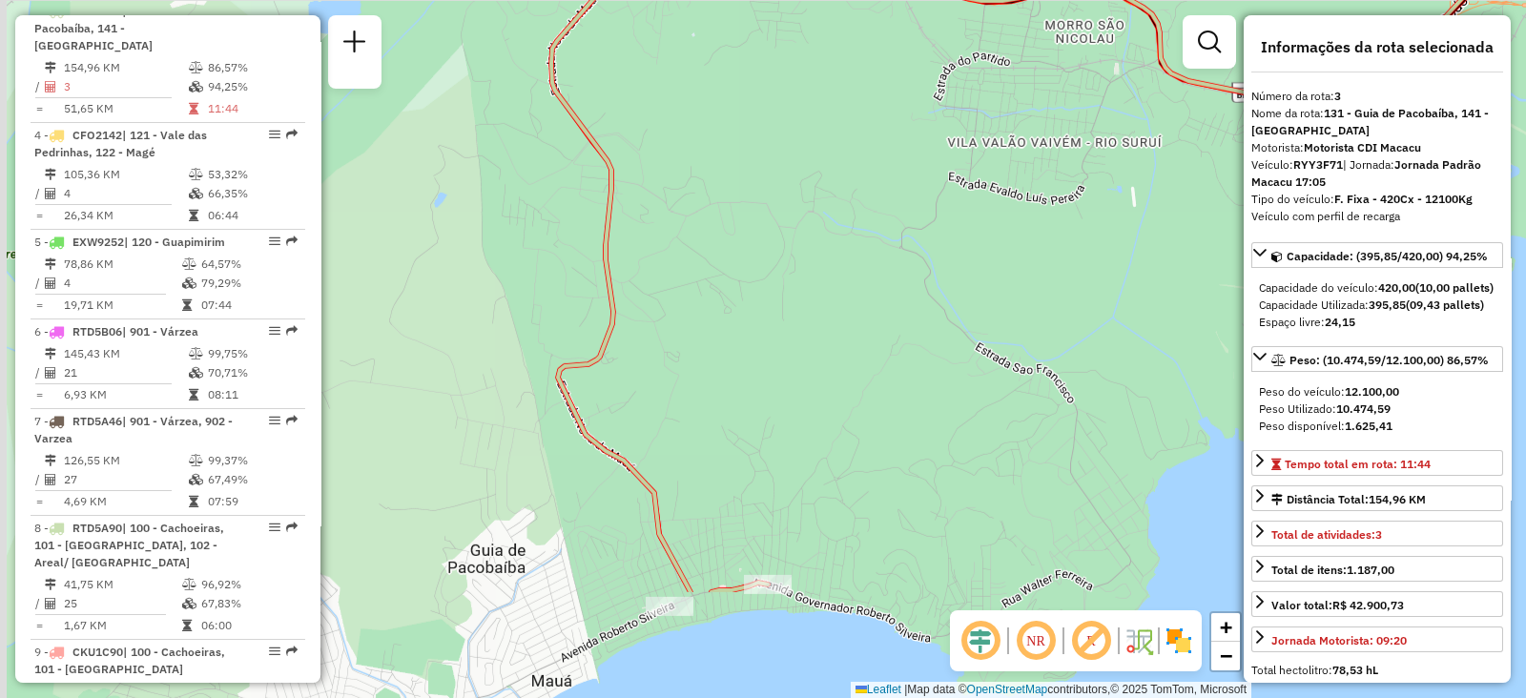
drag, startPoint x: 618, startPoint y: 463, endPoint x: 787, endPoint y: 306, distance: 230.2
click at [787, 306] on div "Janela de atendimento Grade de atendimento Capacidade Transportadoras Veículos …" at bounding box center [763, 349] width 1526 height 698
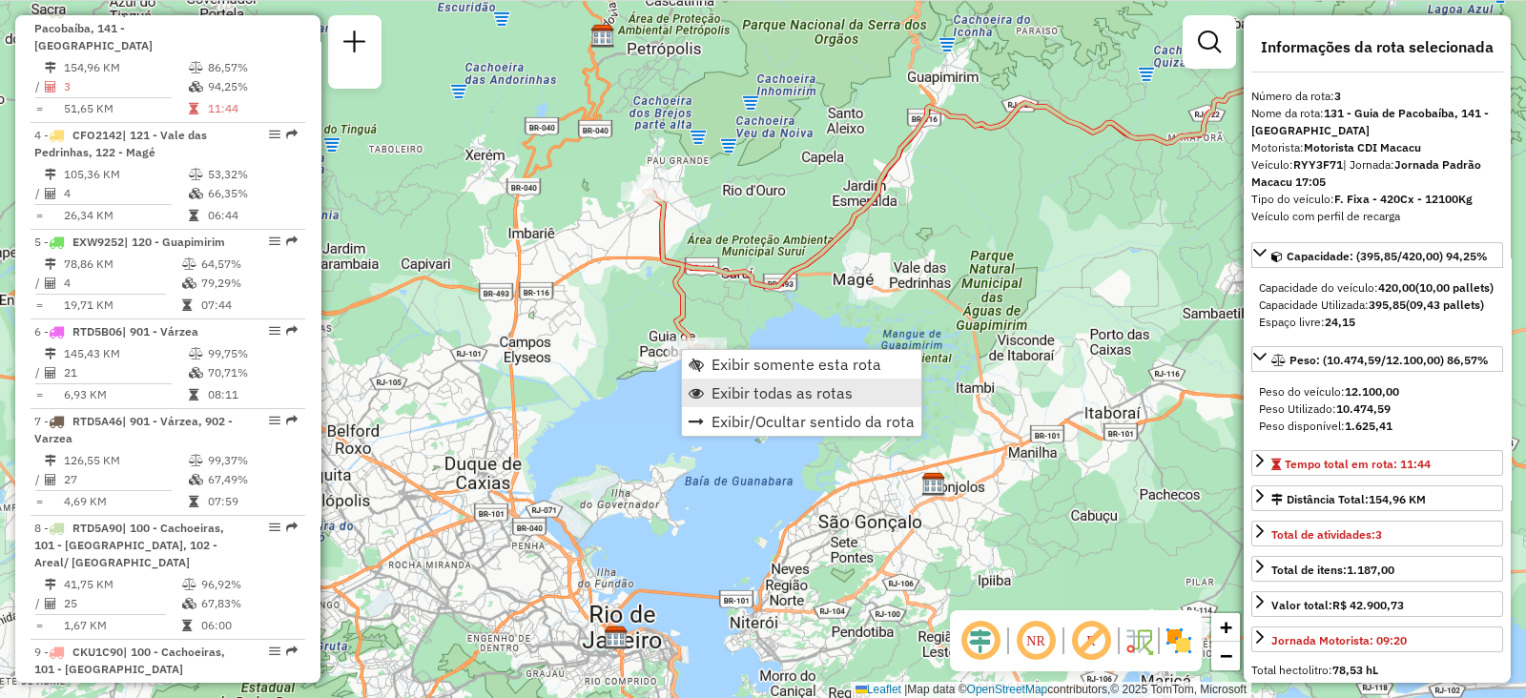
click at [708, 386] on link "Exibir todas as rotas" at bounding box center [801, 393] width 239 height 29
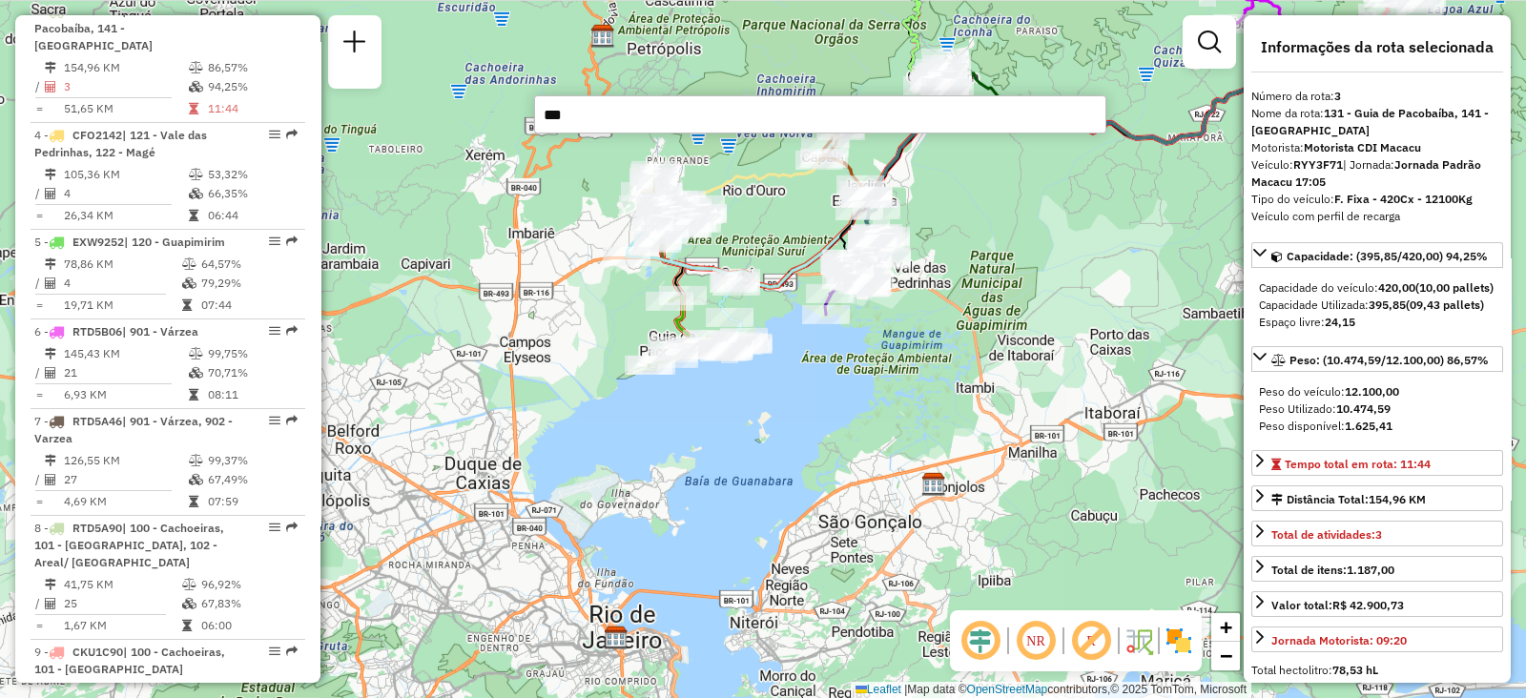
type input "****"
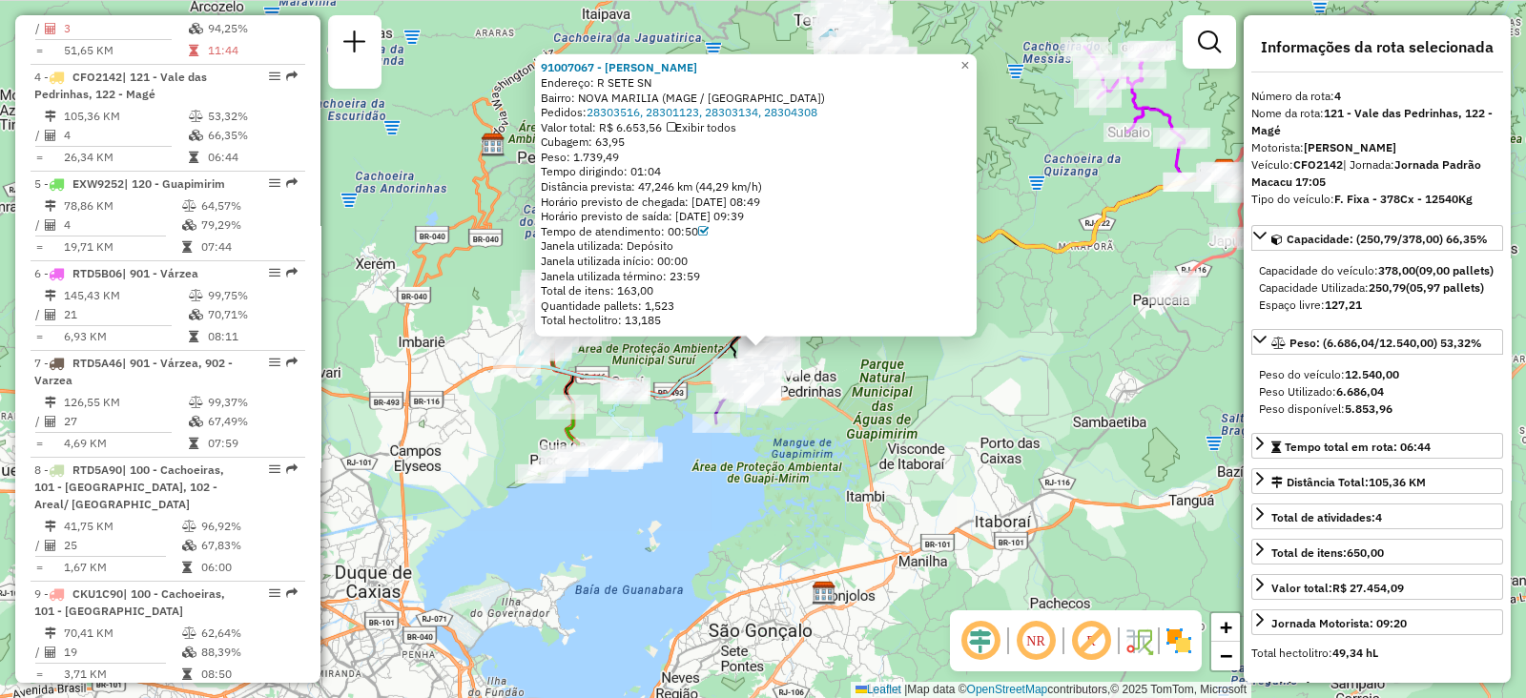
scroll to position [1049, 0]
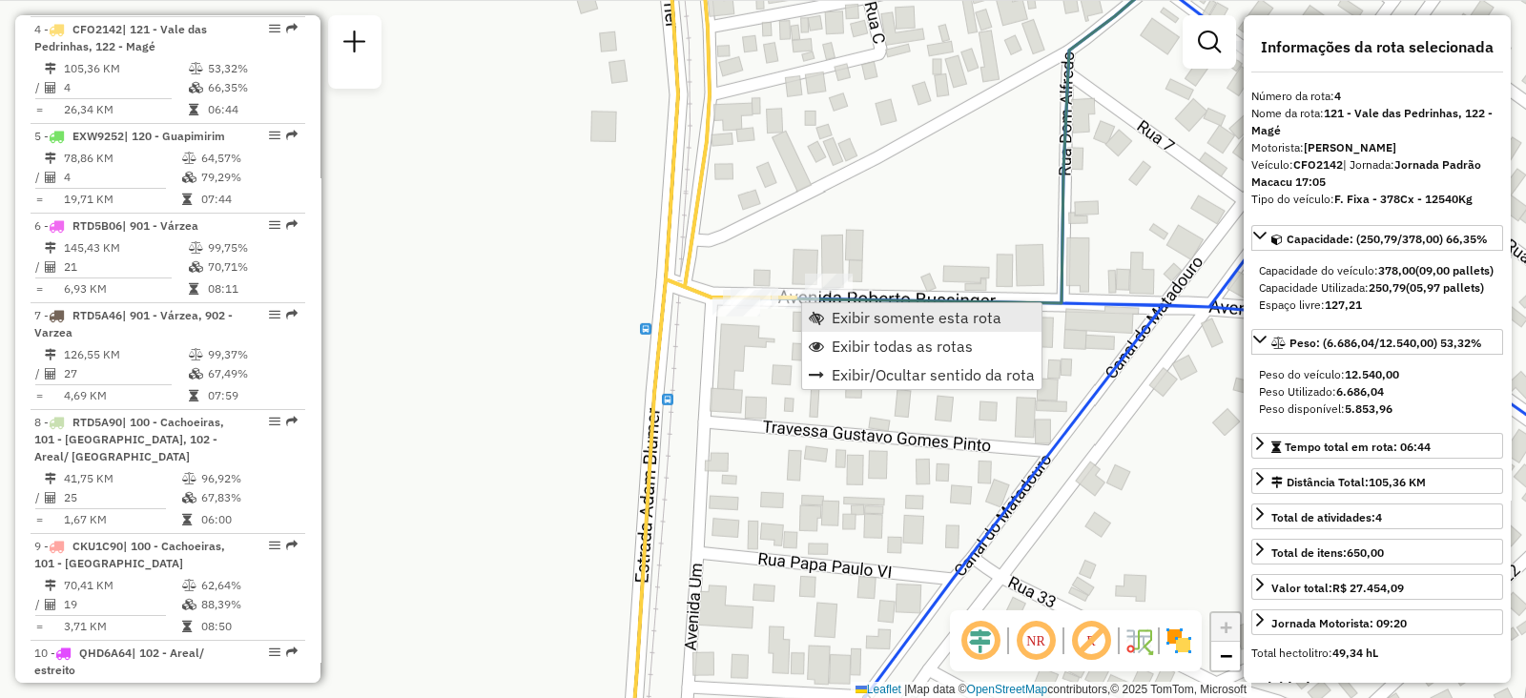
click at [821, 318] on span "Exibir somente esta rota" at bounding box center [816, 317] width 15 height 15
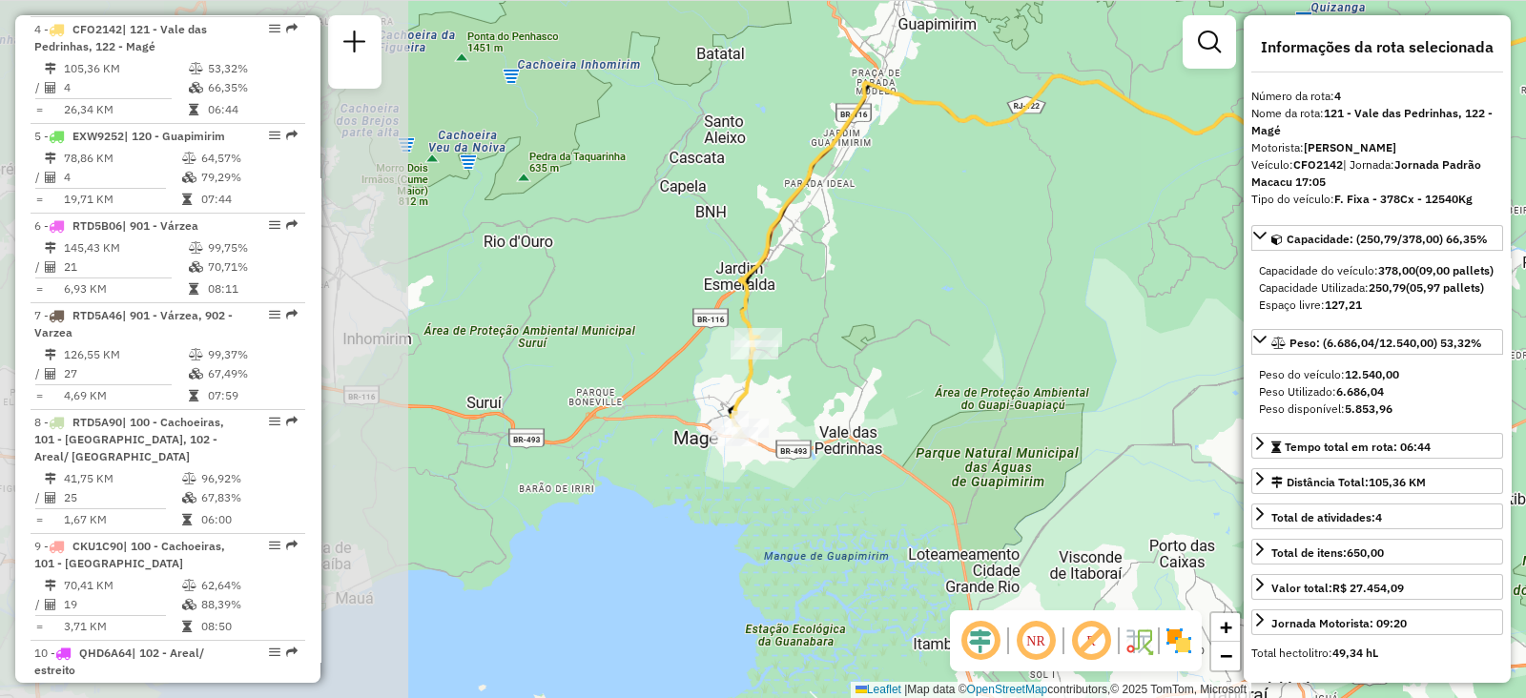
drag, startPoint x: 720, startPoint y: 329, endPoint x: 1164, endPoint y: 187, distance: 465.9
click at [1164, 187] on div "Janela de atendimento Grade de atendimento Capacidade Transportadoras Veículos …" at bounding box center [763, 349] width 1526 height 698
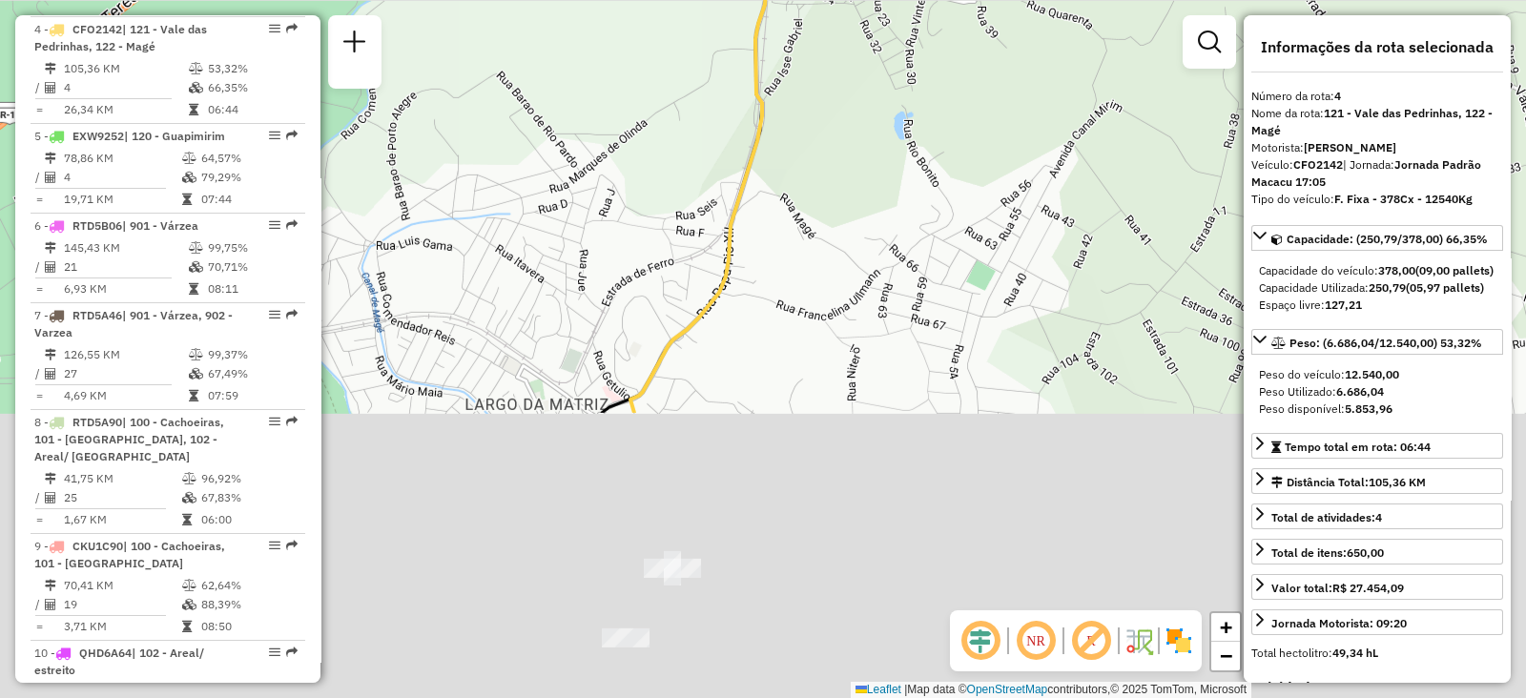
drag, startPoint x: 711, startPoint y: 417, endPoint x: 868, endPoint y: 78, distance: 373.5
click at [873, 63] on div "Janela de atendimento Grade de atendimento Capacidade Transportadoras Veículos …" at bounding box center [763, 349] width 1526 height 698
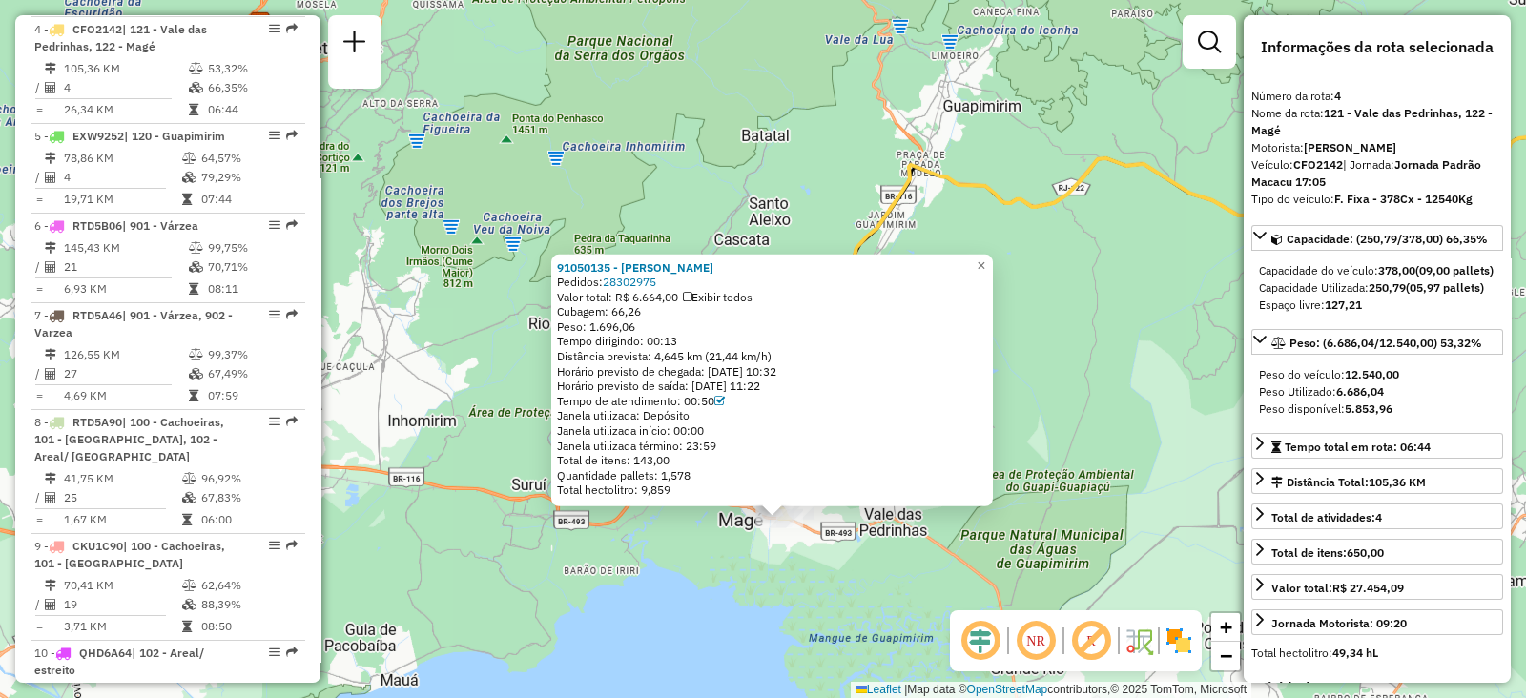
click at [811, 570] on div "91050135 - PEDRO HENRIQUE PEREIRA ROCHA PEREIRA Pedidos: 28302975 Valor total: …" at bounding box center [763, 349] width 1526 height 698
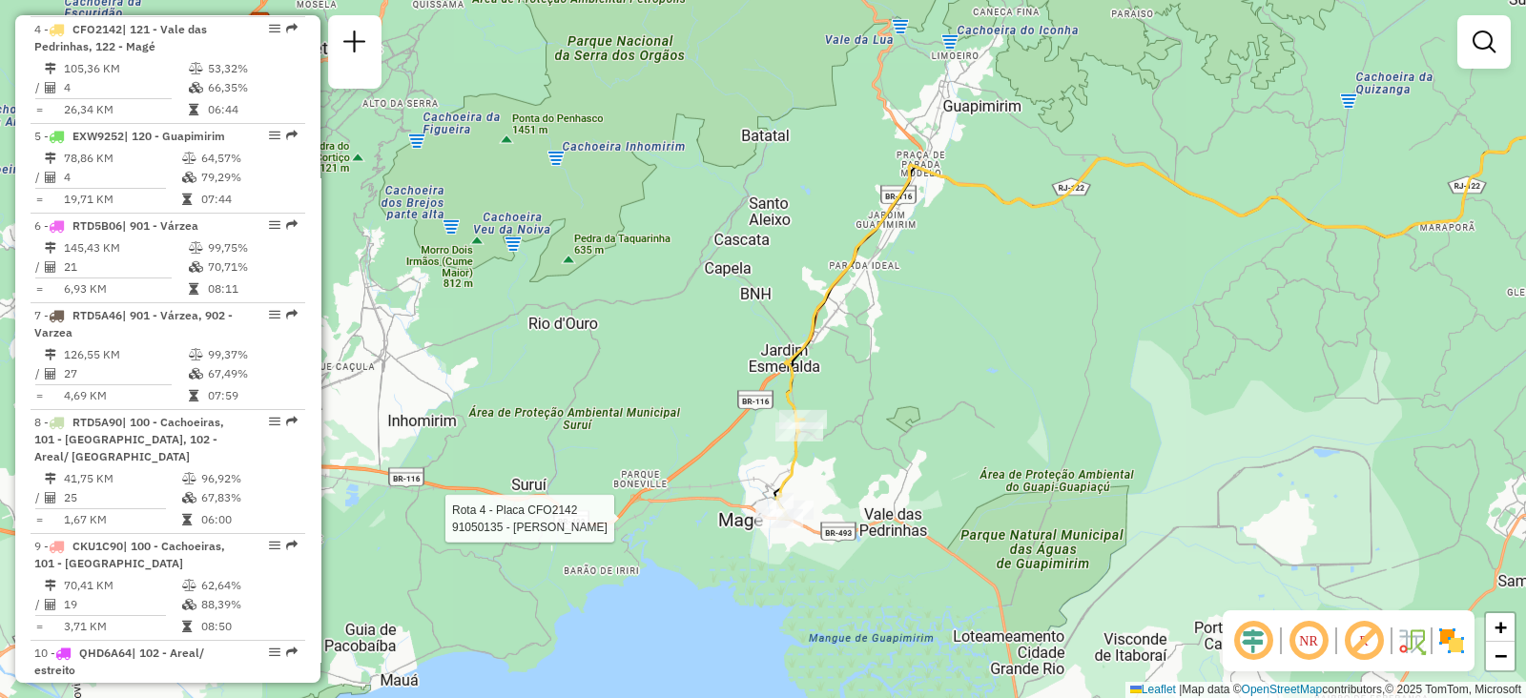
select select "**********"
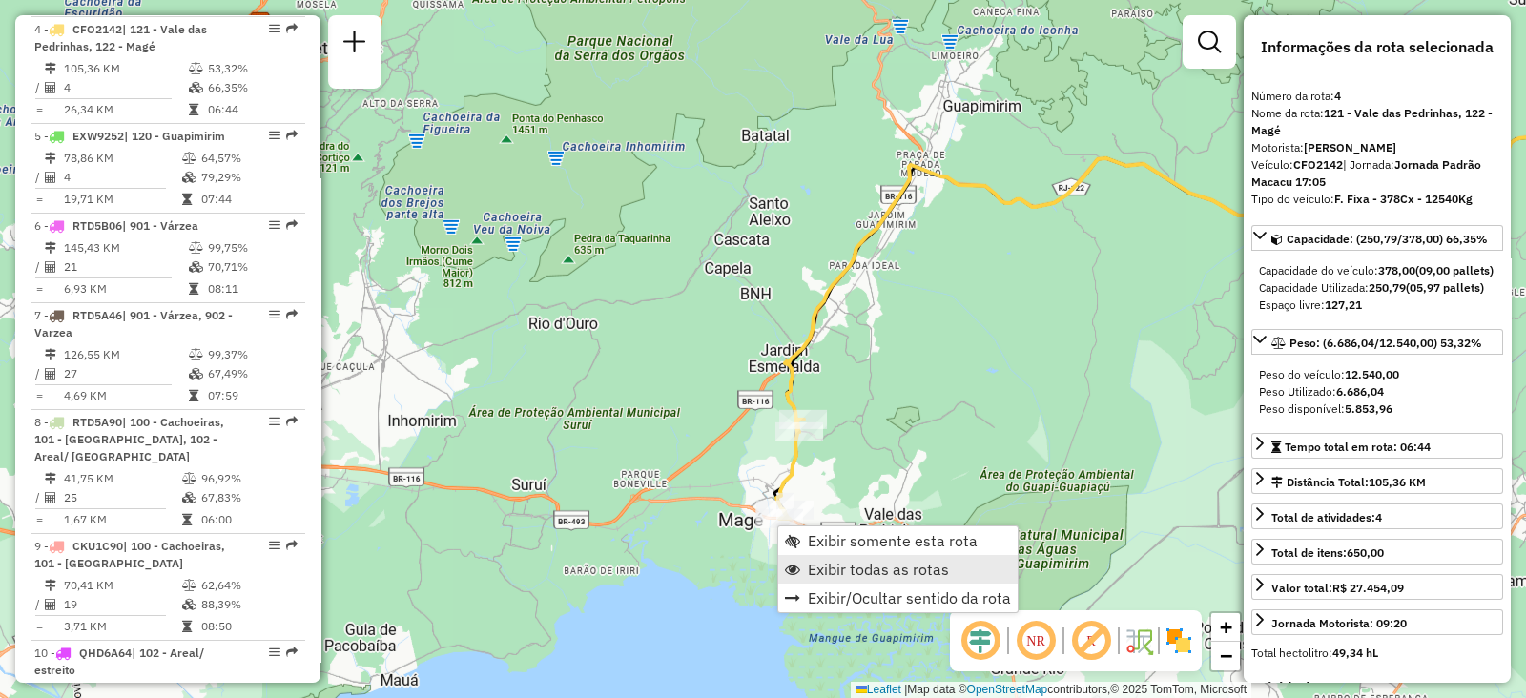
click at [838, 562] on span "Exibir todas as rotas" at bounding box center [878, 569] width 141 height 15
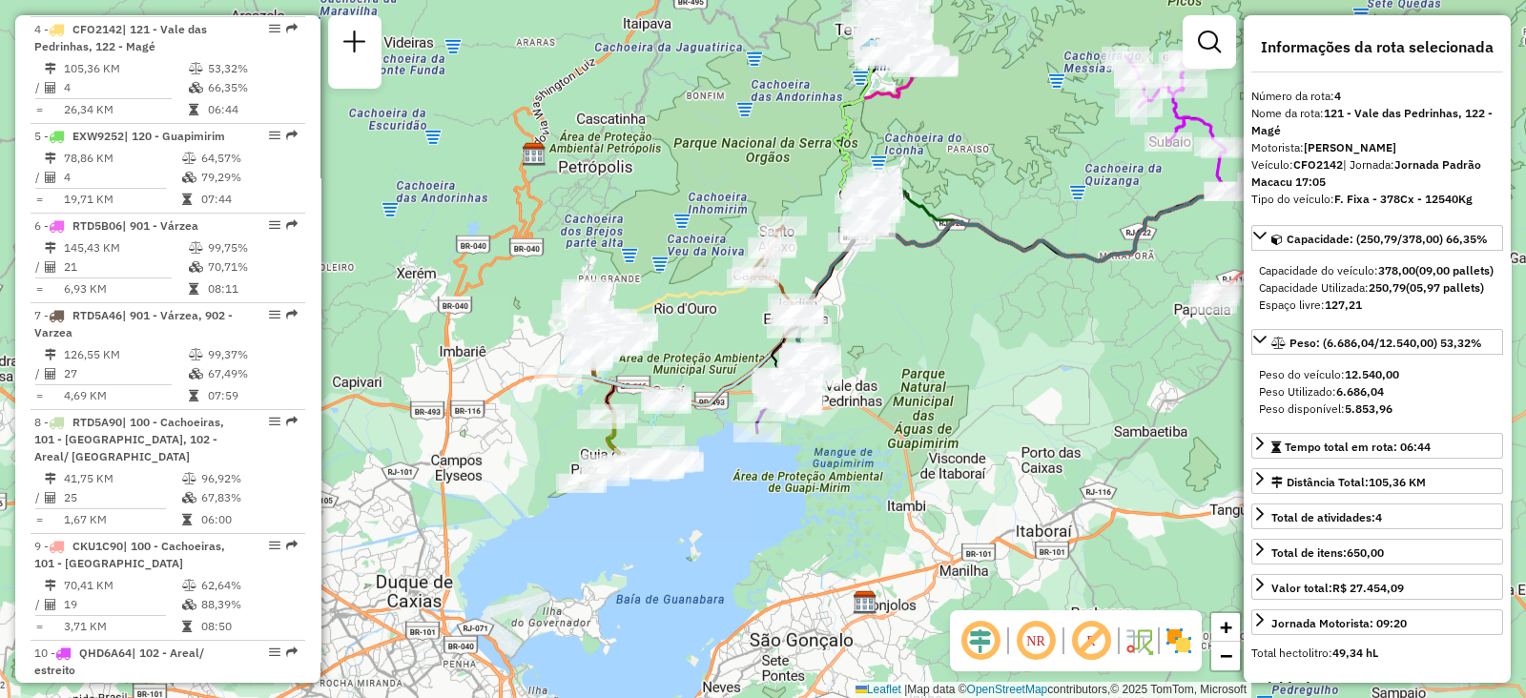
drag, startPoint x: 955, startPoint y: 453, endPoint x: 965, endPoint y: 362, distance: 92.1
click at [965, 362] on div "Janela de atendimento Grade de atendimento Capacidade Transportadoras Veículos …" at bounding box center [763, 349] width 1526 height 698
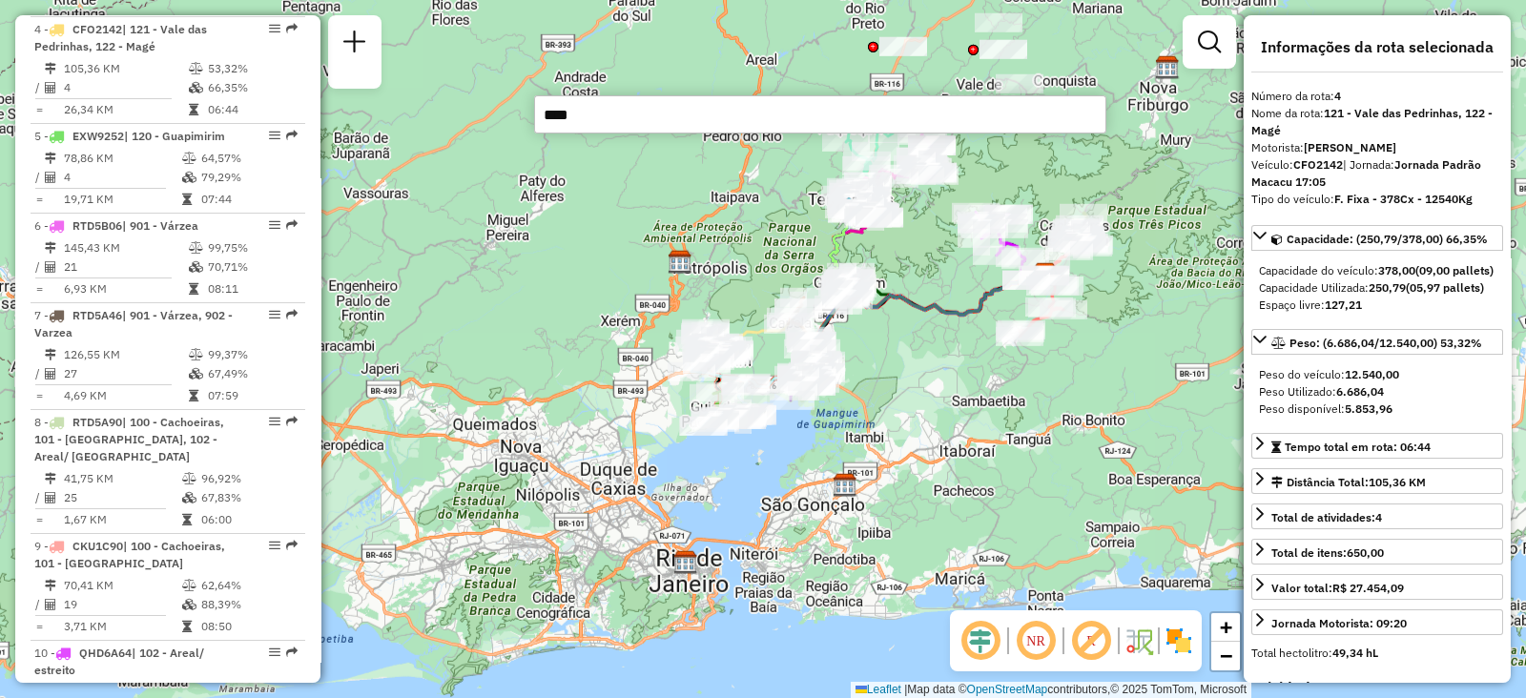
type input "*****"
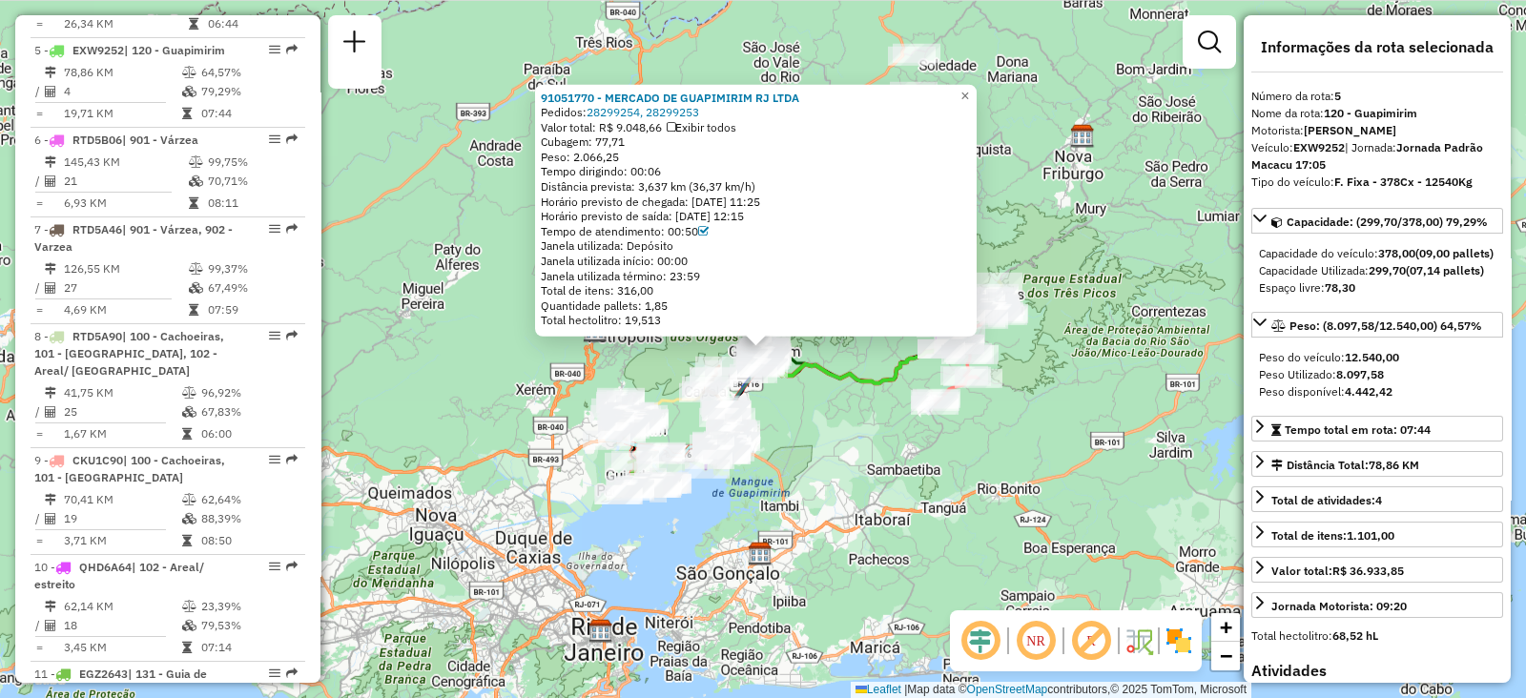
scroll to position [1155, 0]
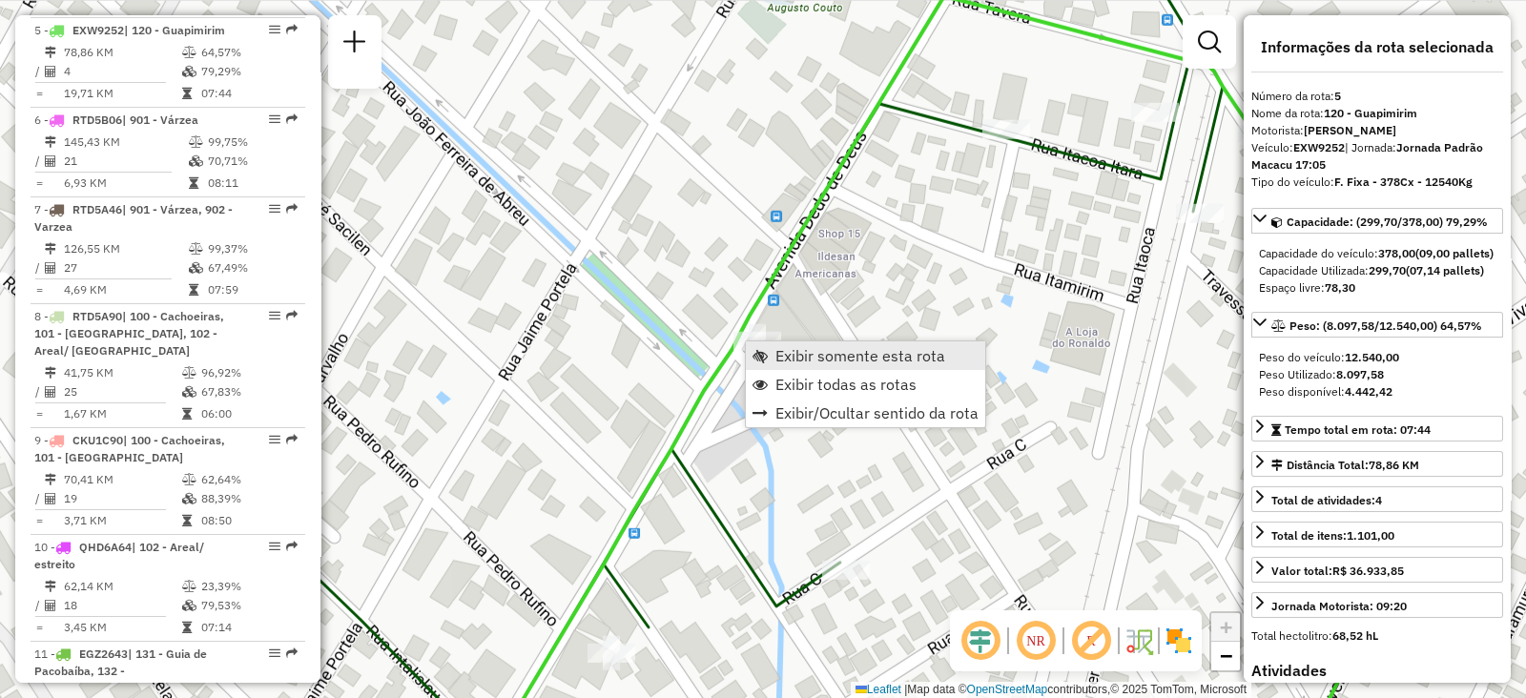
click at [768, 353] on link "Exibir somente esta rota" at bounding box center [865, 356] width 239 height 29
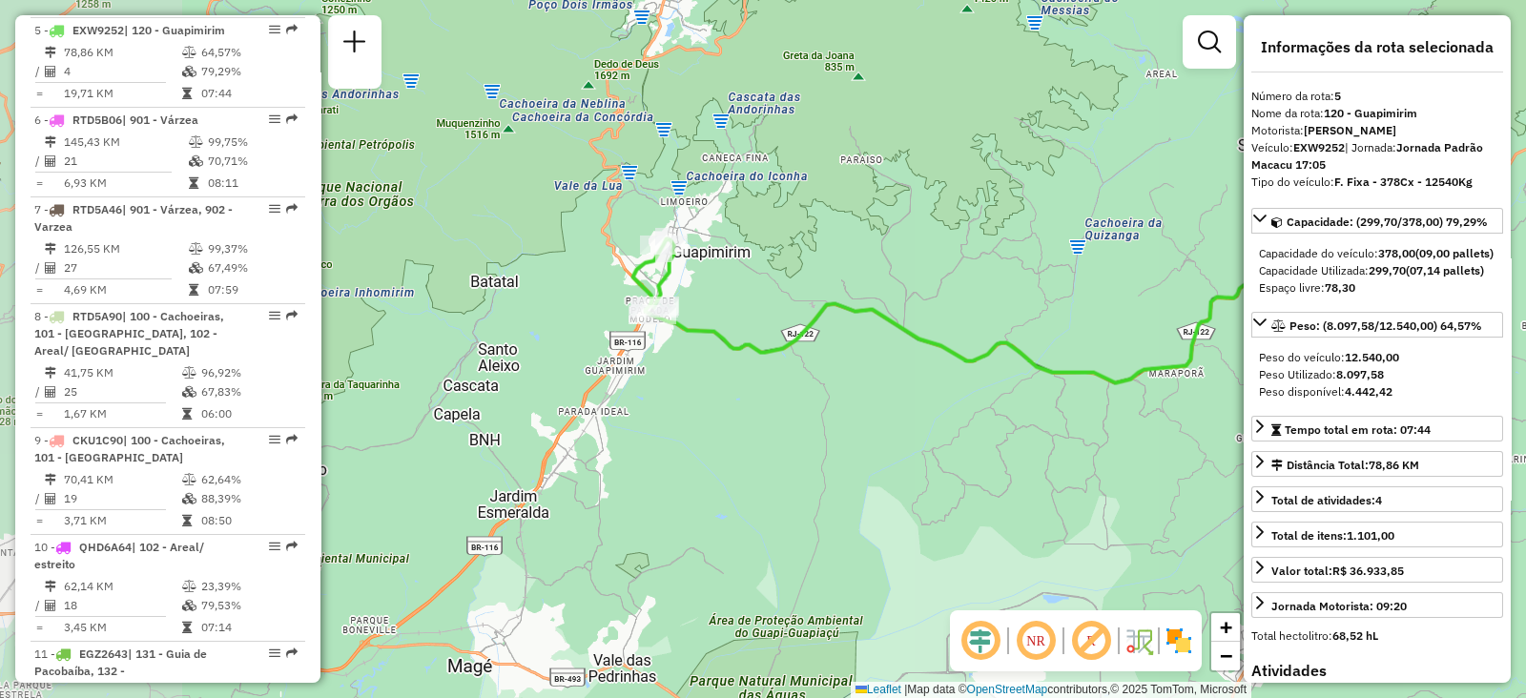
drag, startPoint x: 736, startPoint y: 380, endPoint x: 749, endPoint y: 269, distance: 111.5
click at [902, 337] on icon at bounding box center [1052, 302] width 799 height 161
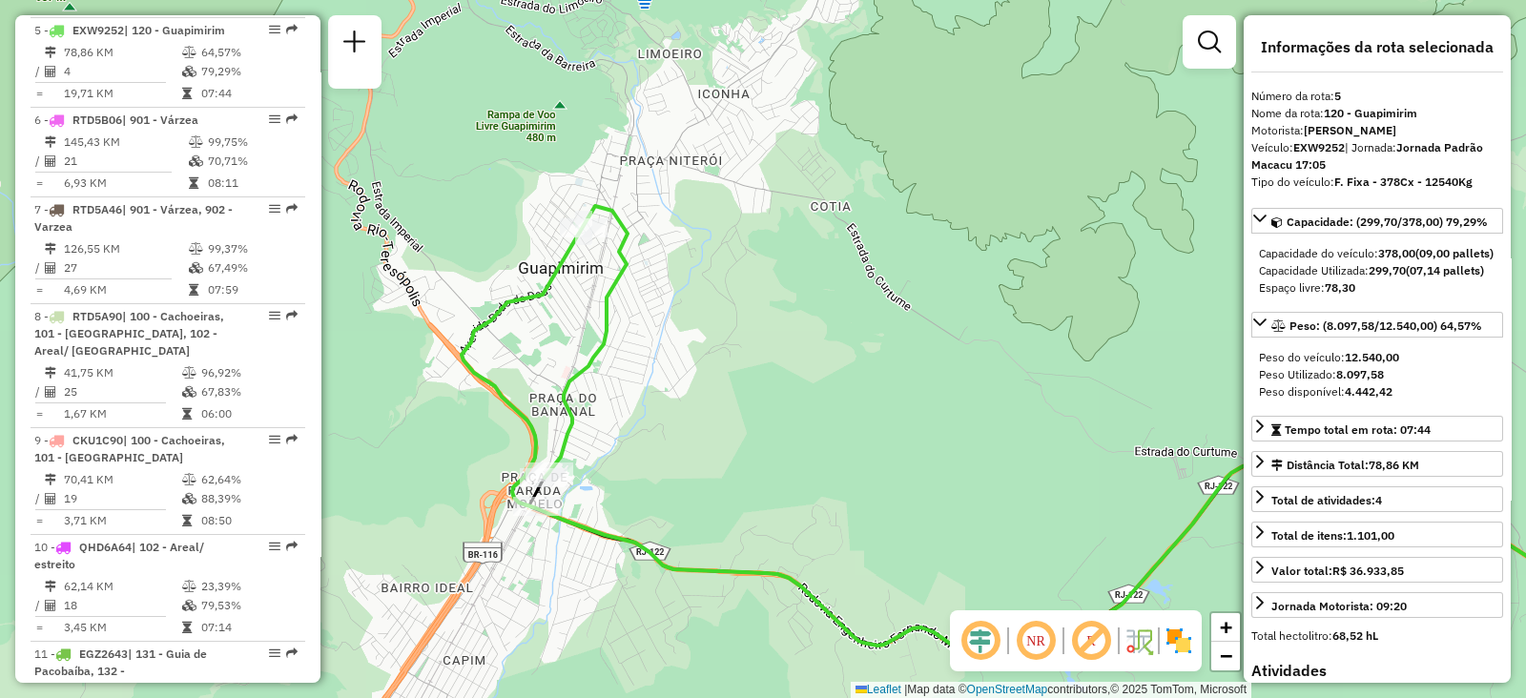
drag, startPoint x: 682, startPoint y: 380, endPoint x: 779, endPoint y: 332, distance: 108.4
click at [779, 332] on div "Janela de atendimento Grade de atendimento Capacidade Transportadoras Veículos …" at bounding box center [763, 349] width 1526 height 698
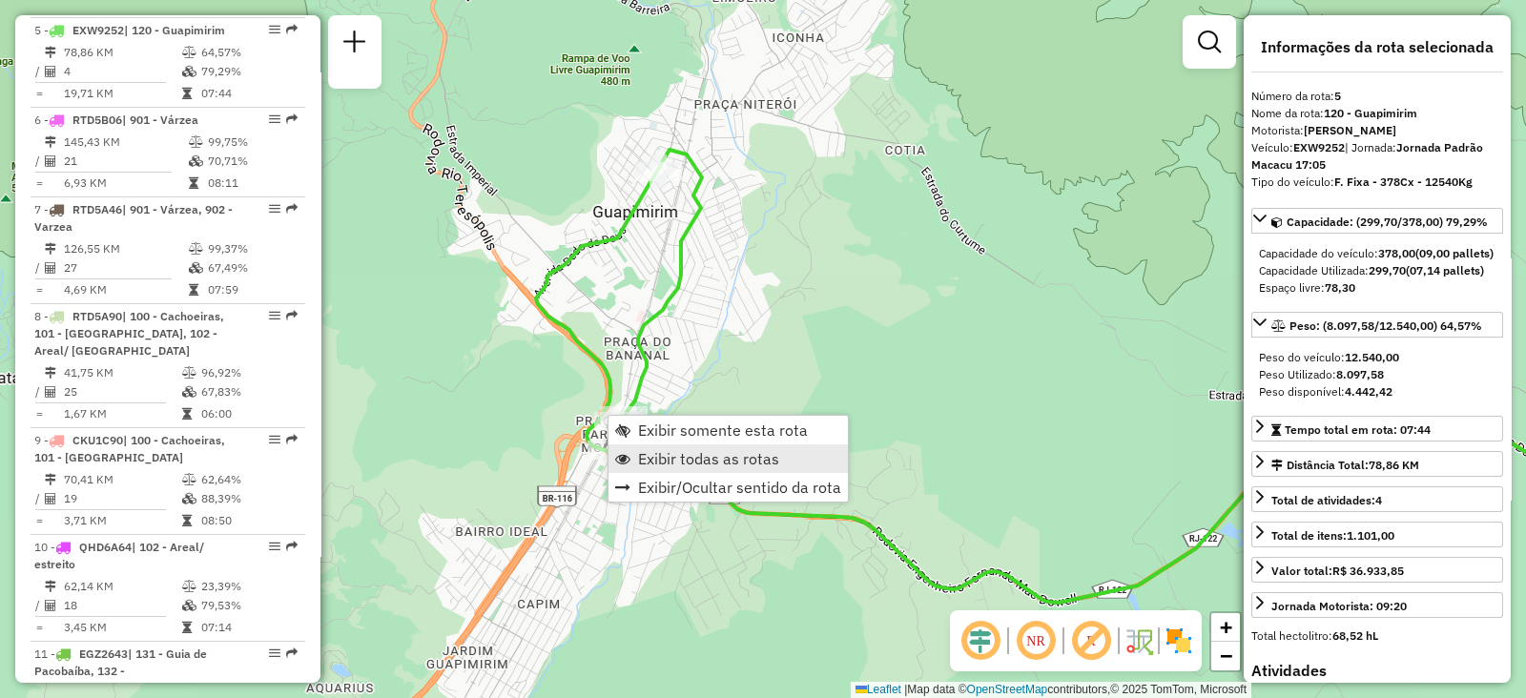
click at [663, 456] on span "Exibir todas as rotas" at bounding box center [708, 458] width 141 height 15
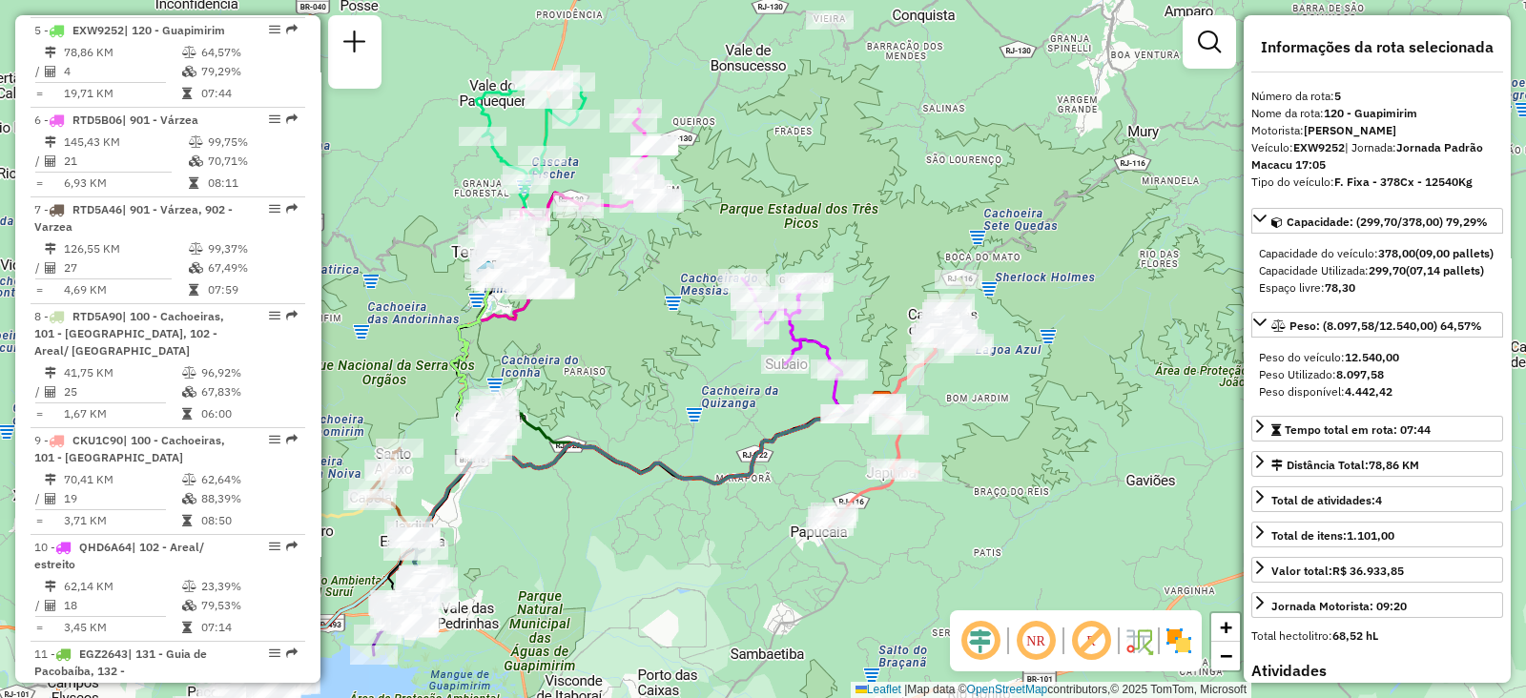
drag, startPoint x: 860, startPoint y: 488, endPoint x: 512, endPoint y: 500, distance: 347.5
click at [515, 508] on div "Janela de atendimento Grade de atendimento Capacidade Transportadoras Veículos …" at bounding box center [763, 349] width 1526 height 698
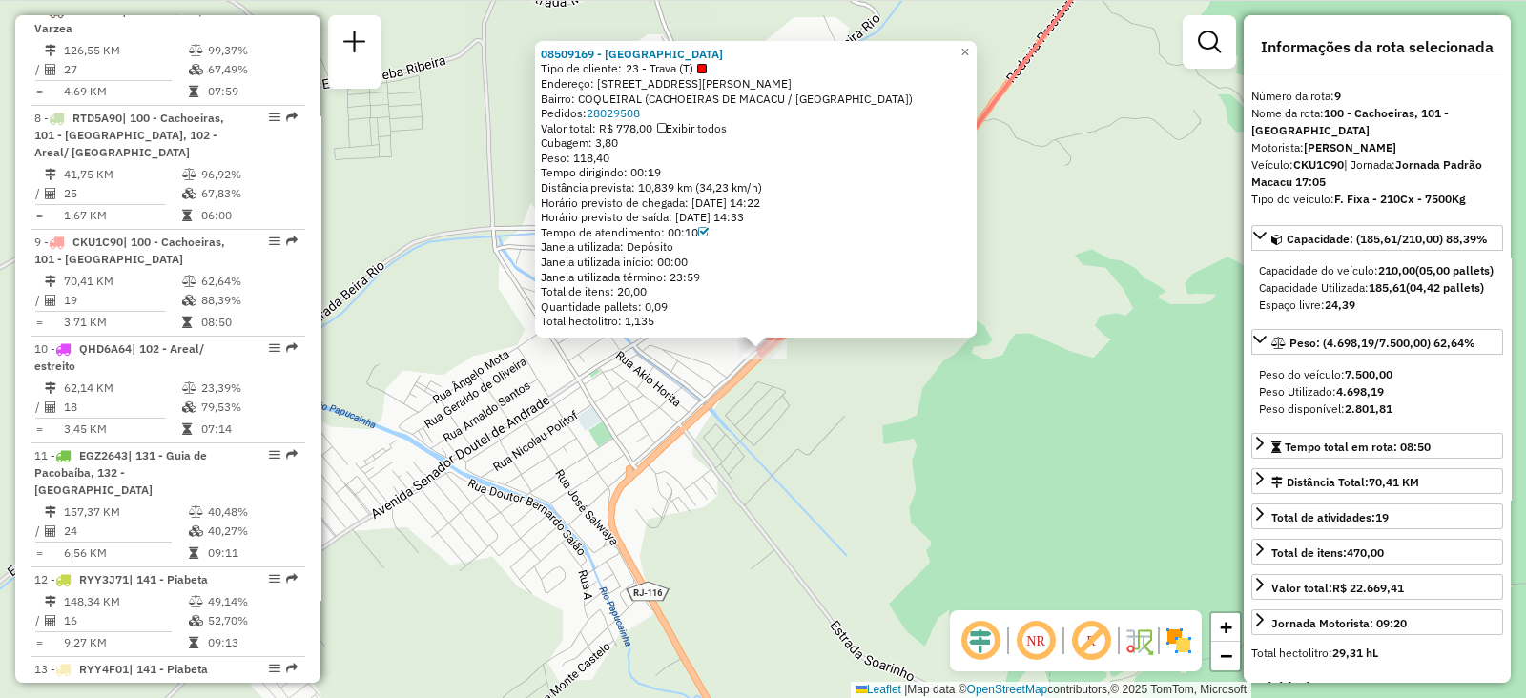
scroll to position [1548, 0]
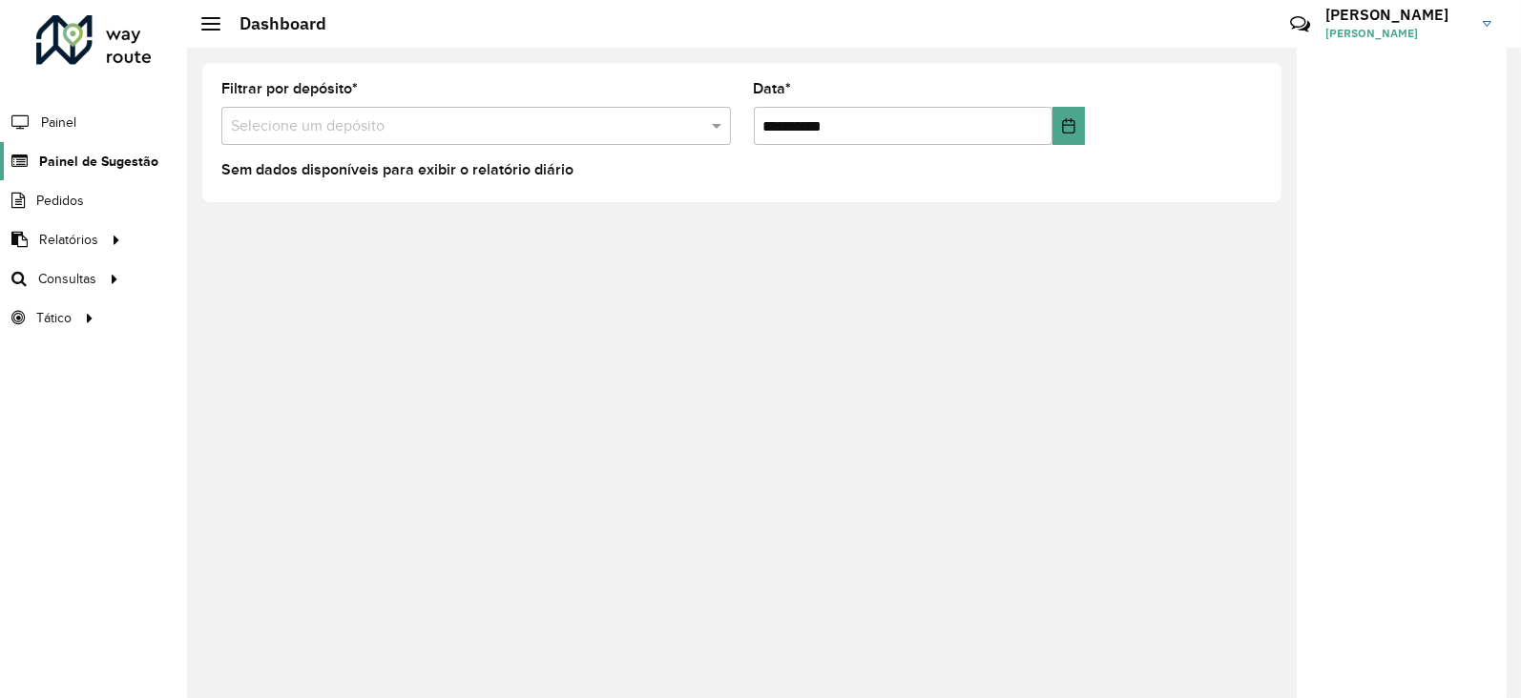
click at [90, 163] on span "Painel de Sugestão" at bounding box center [98, 162] width 119 height 20
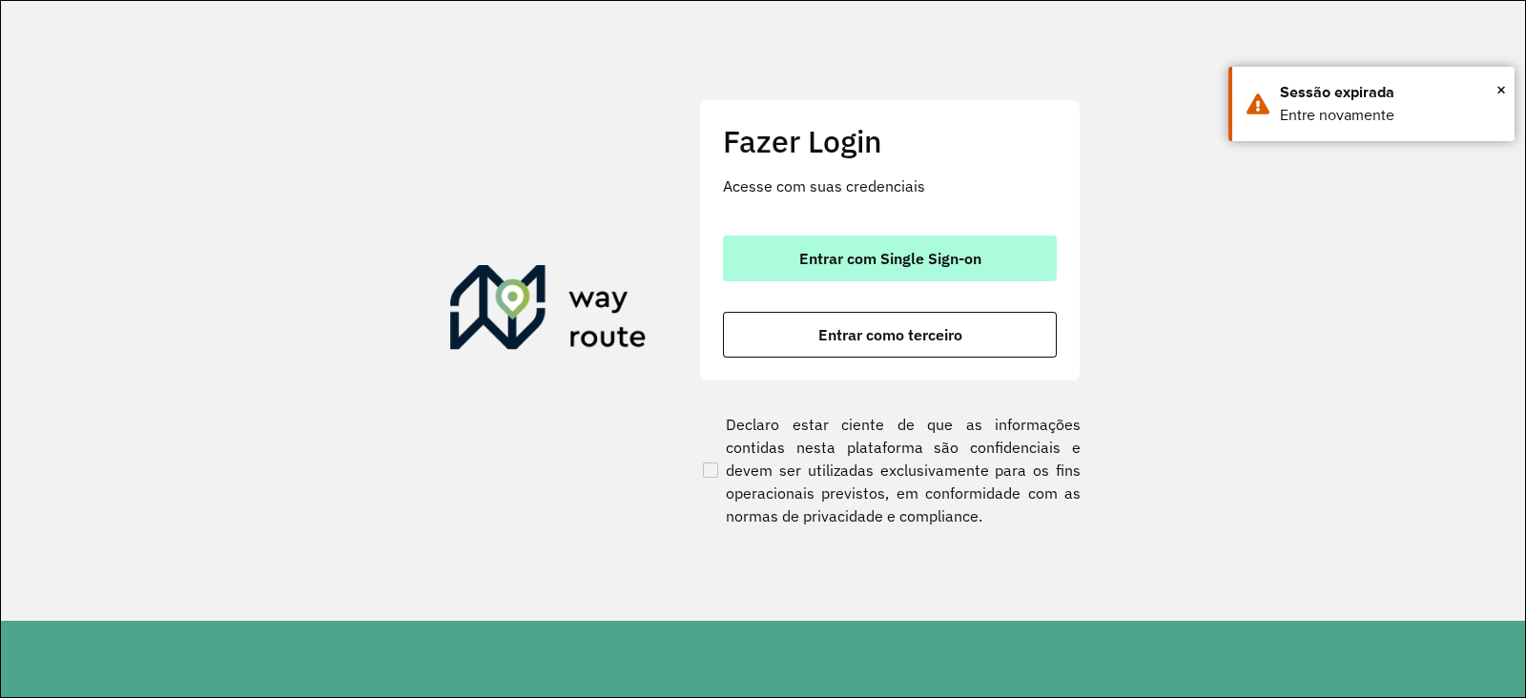
click at [820, 265] on span "Entrar com Single Sign-on" at bounding box center [890, 258] width 182 height 15
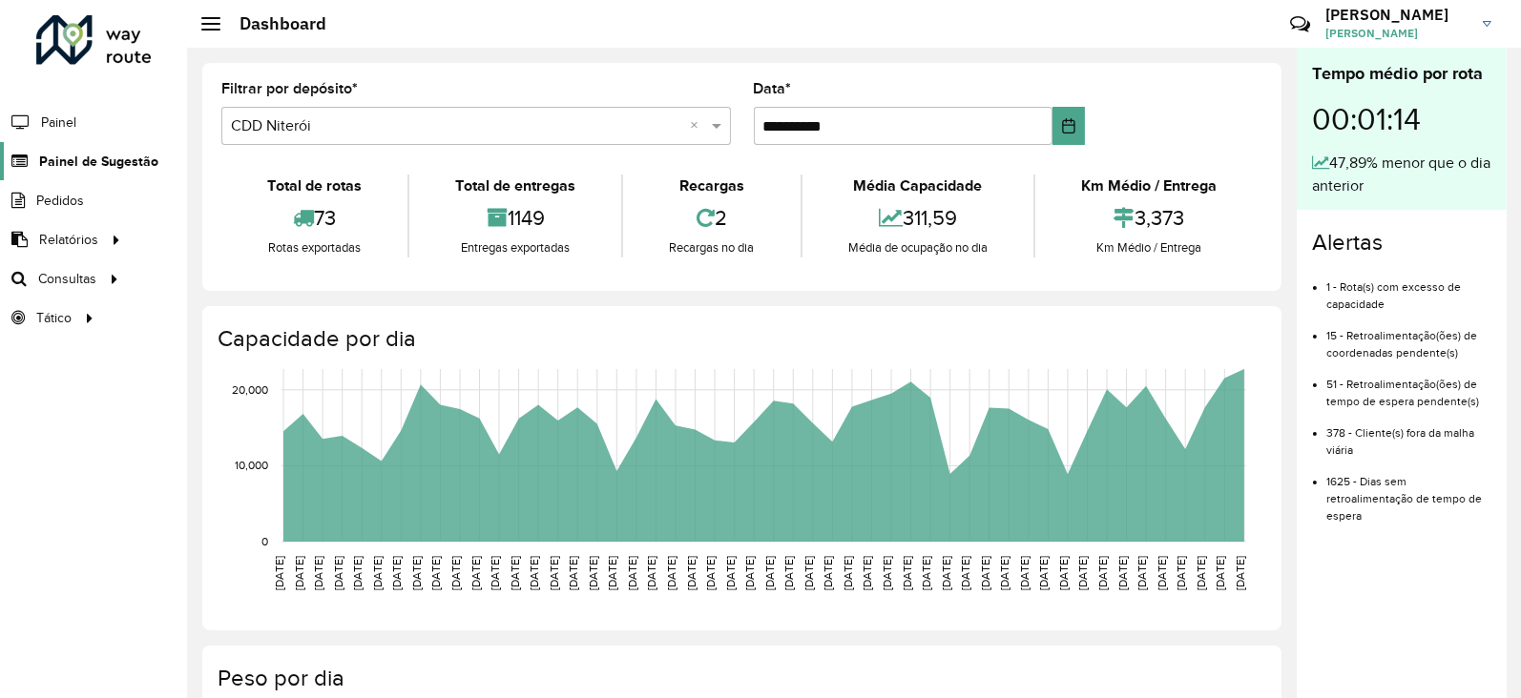
click at [86, 164] on span "Painel de Sugestão" at bounding box center [98, 162] width 119 height 20
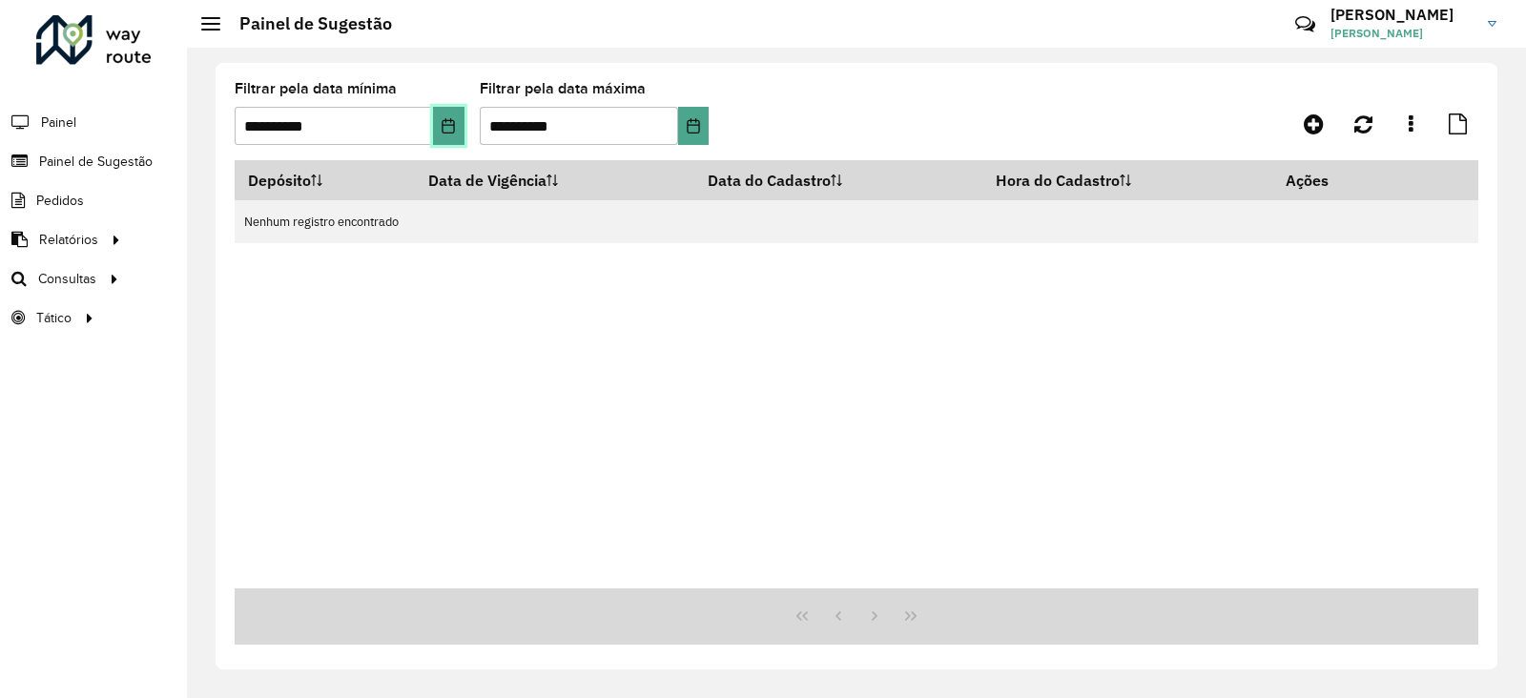
click at [441, 116] on button "Choose Date" at bounding box center [448, 126] width 31 height 38
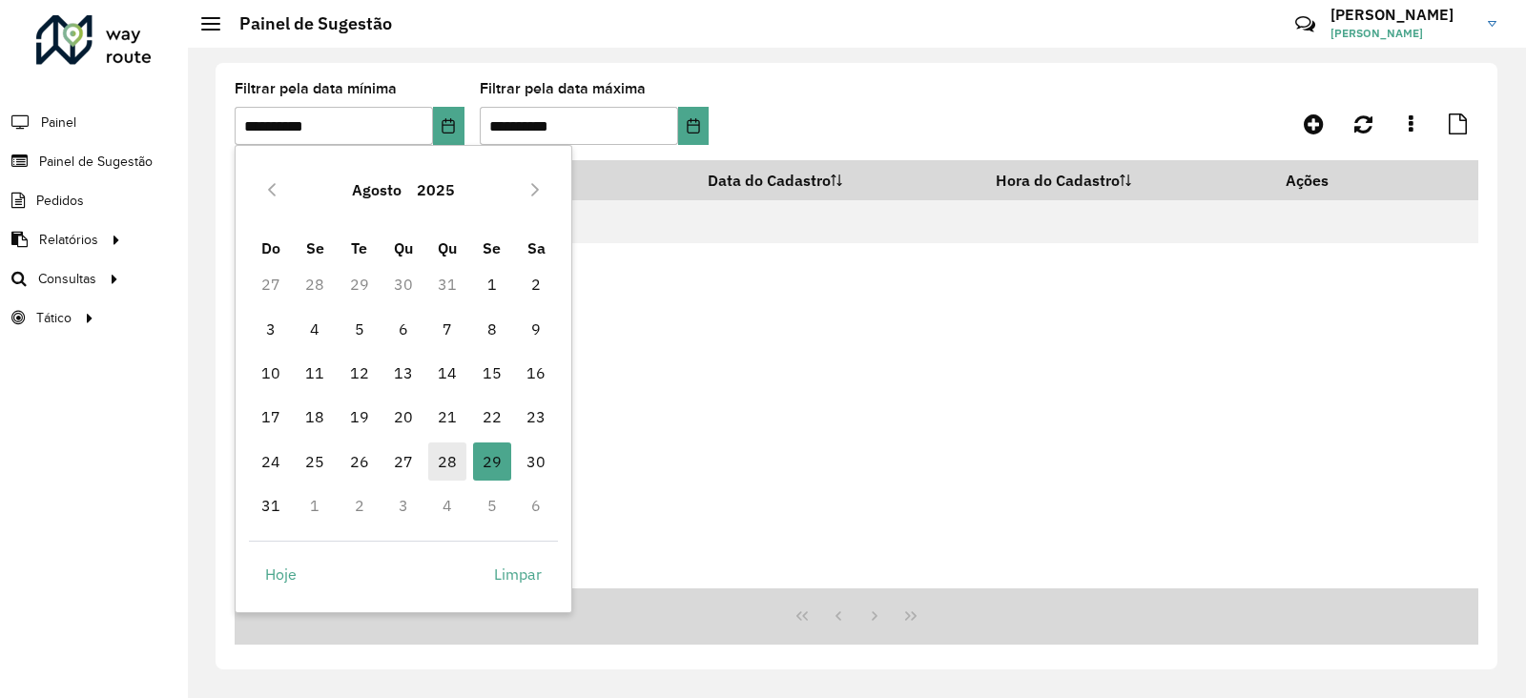
click at [444, 454] on span "28" at bounding box center [447, 462] width 38 height 38
type input "**********"
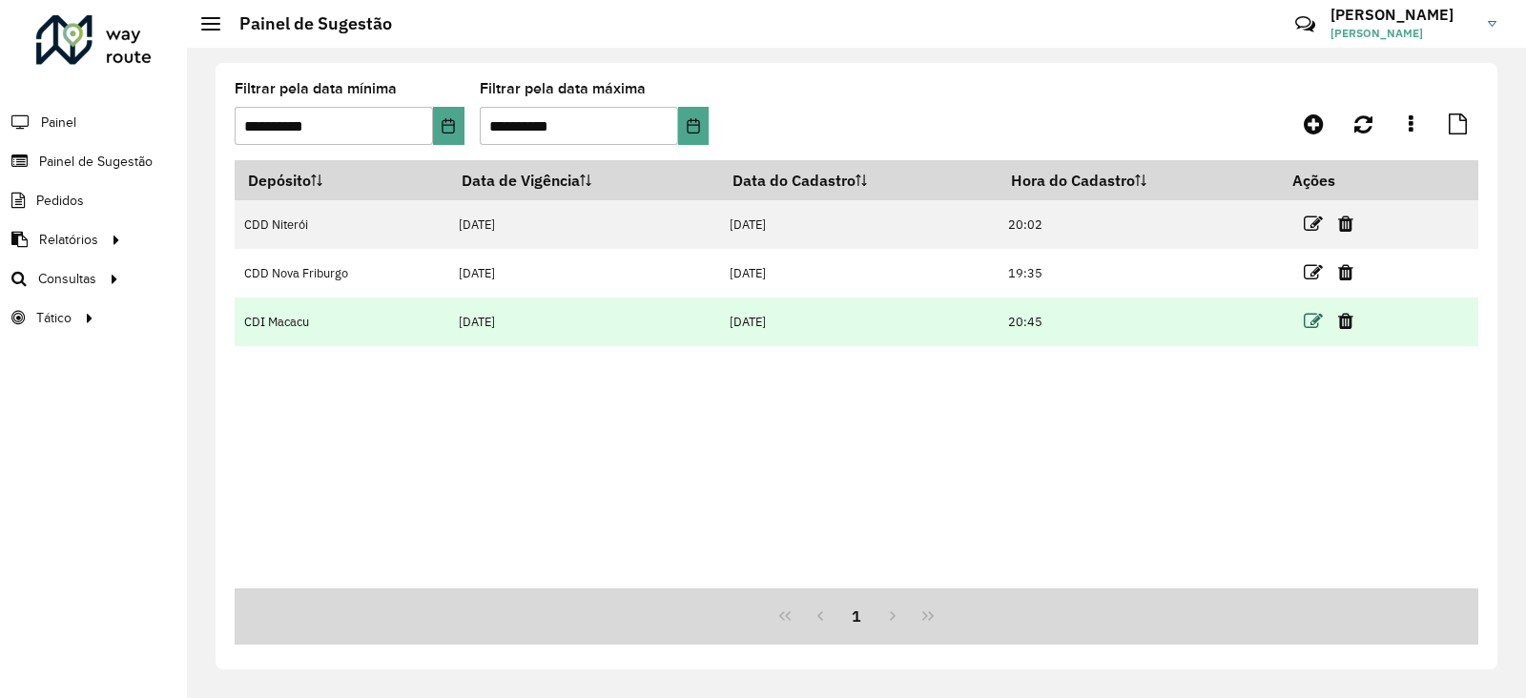
click at [1314, 322] on icon at bounding box center [1313, 321] width 19 height 19
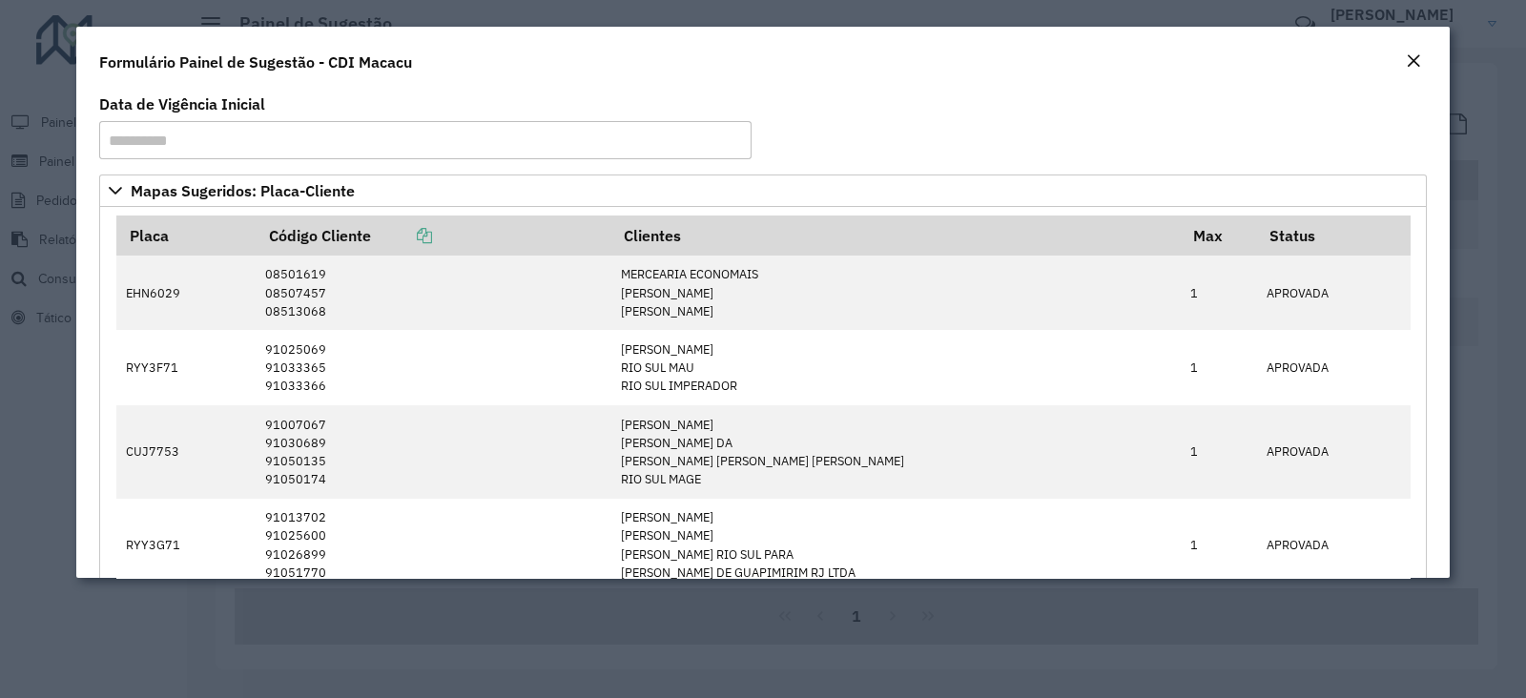
click at [1409, 59] on em "Close" at bounding box center [1413, 60] width 15 height 15
